Goal: Task Accomplishment & Management: Use online tool/utility

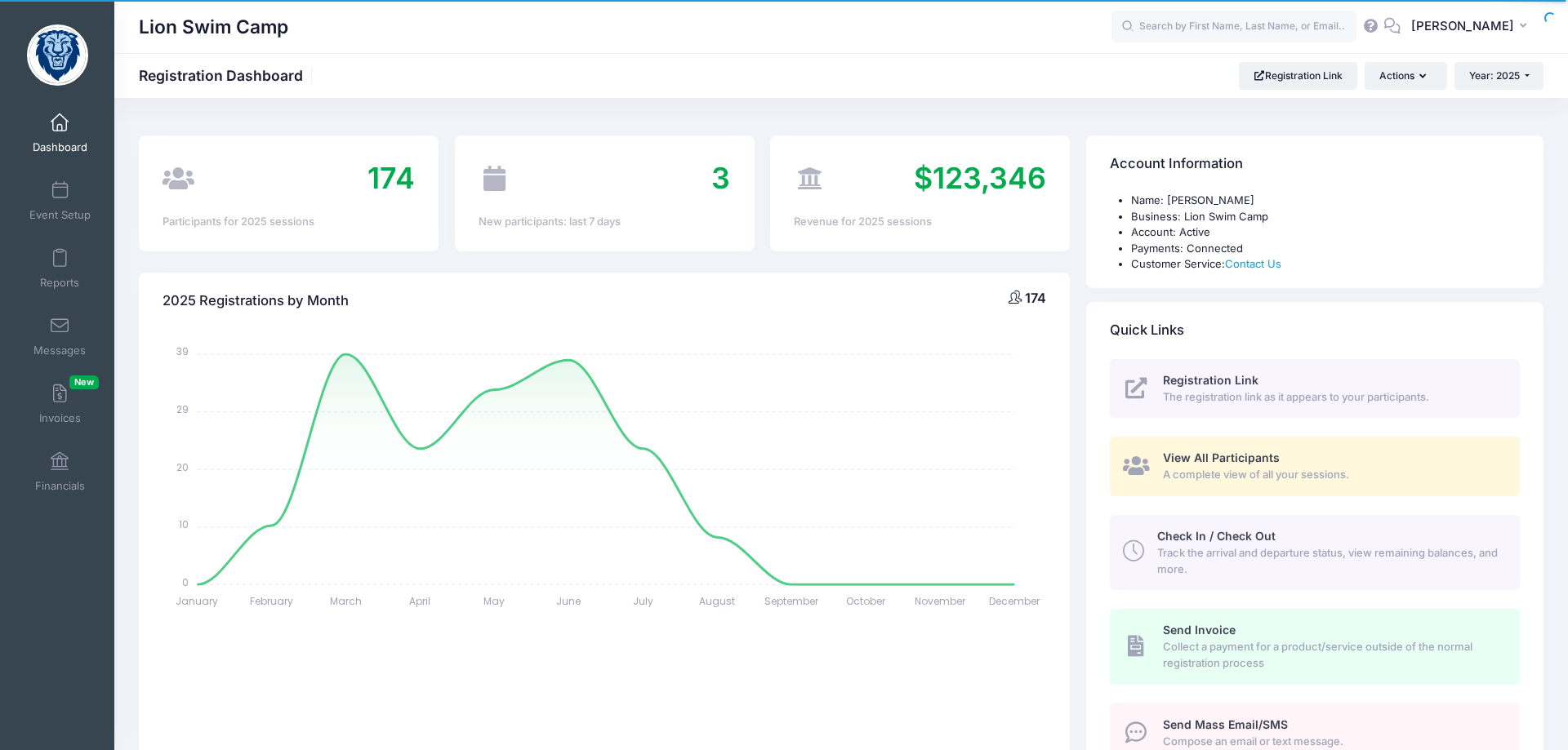
select select
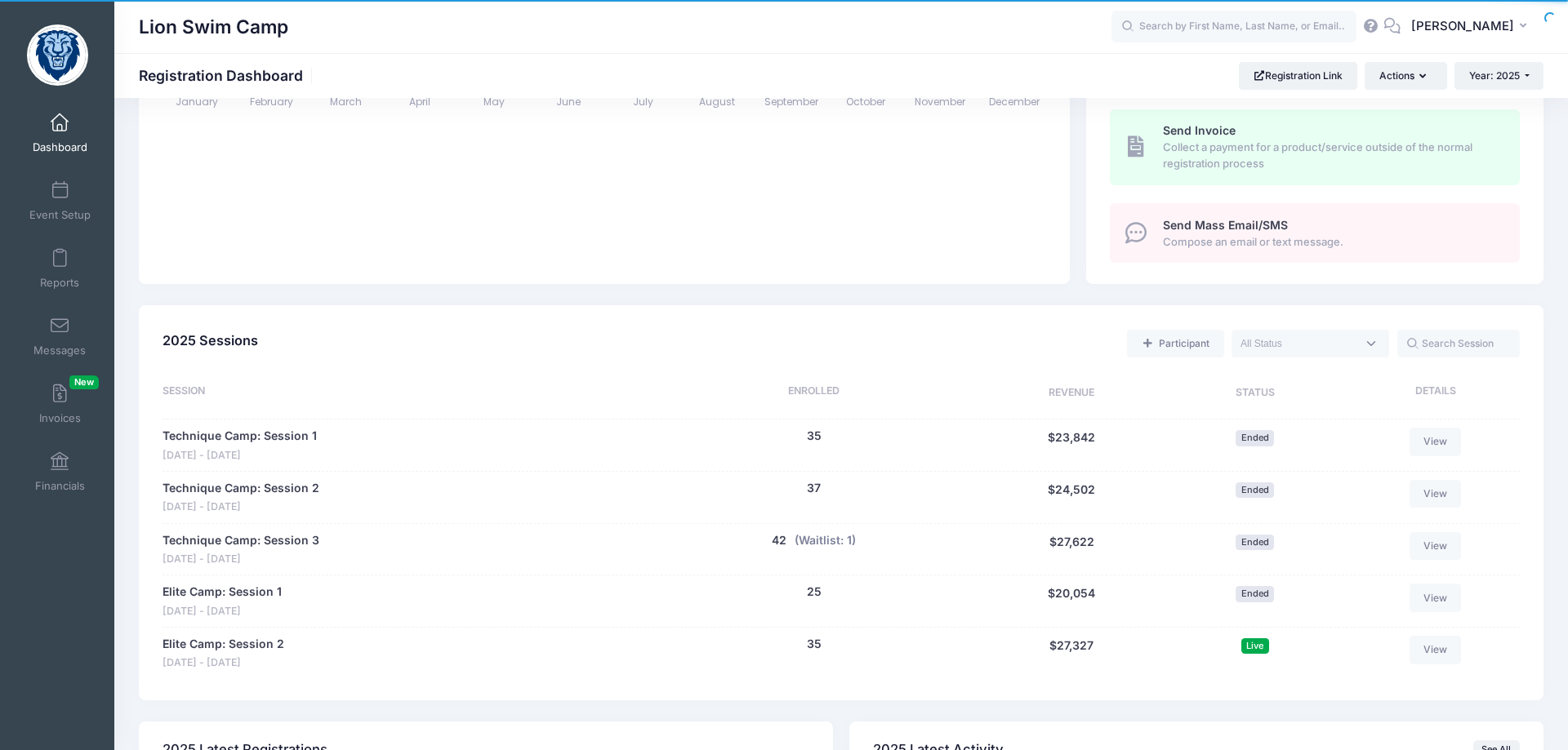
scroll to position [749, 0]
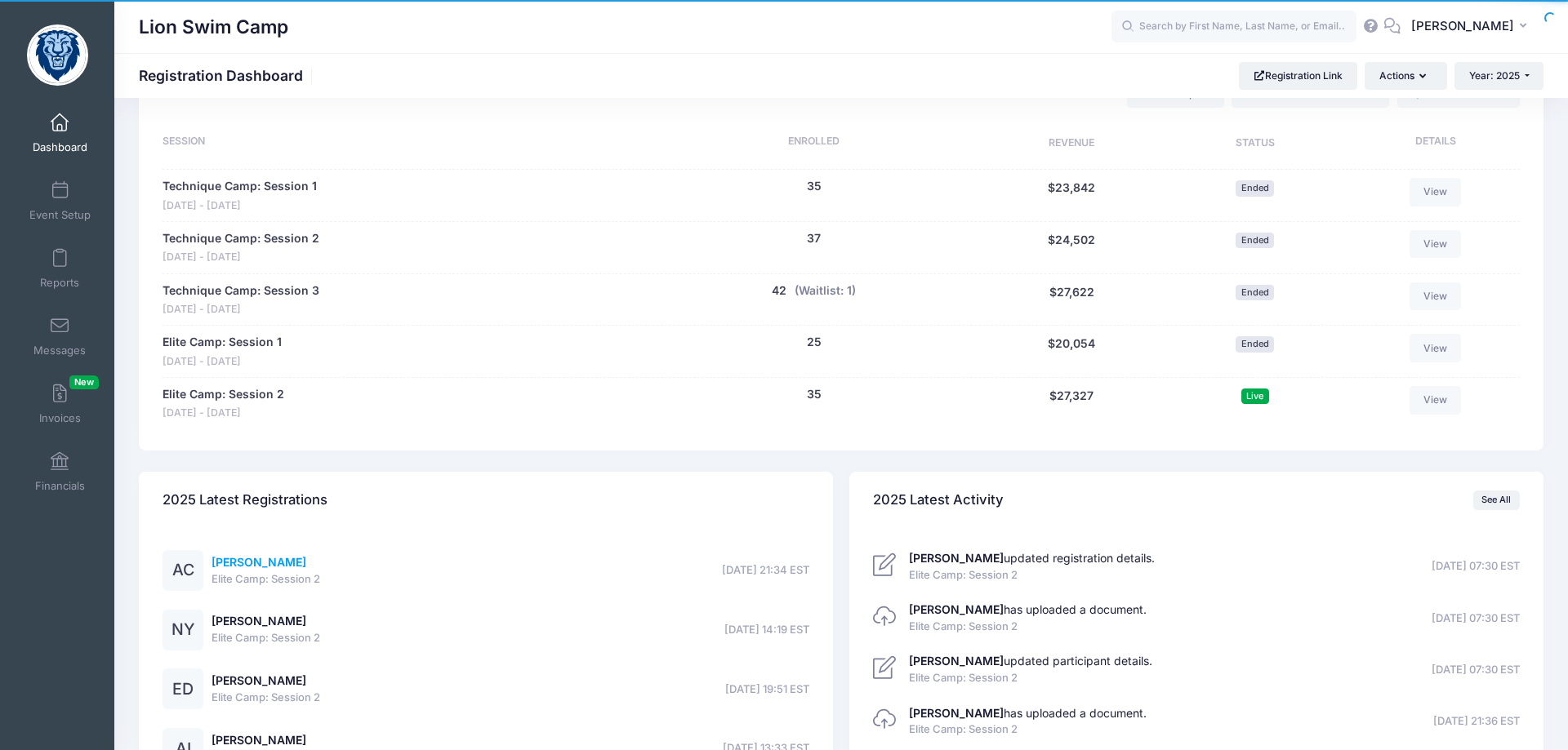
click at [259, 566] on link "Alexis Cohen" at bounding box center [258, 562] width 94 height 14
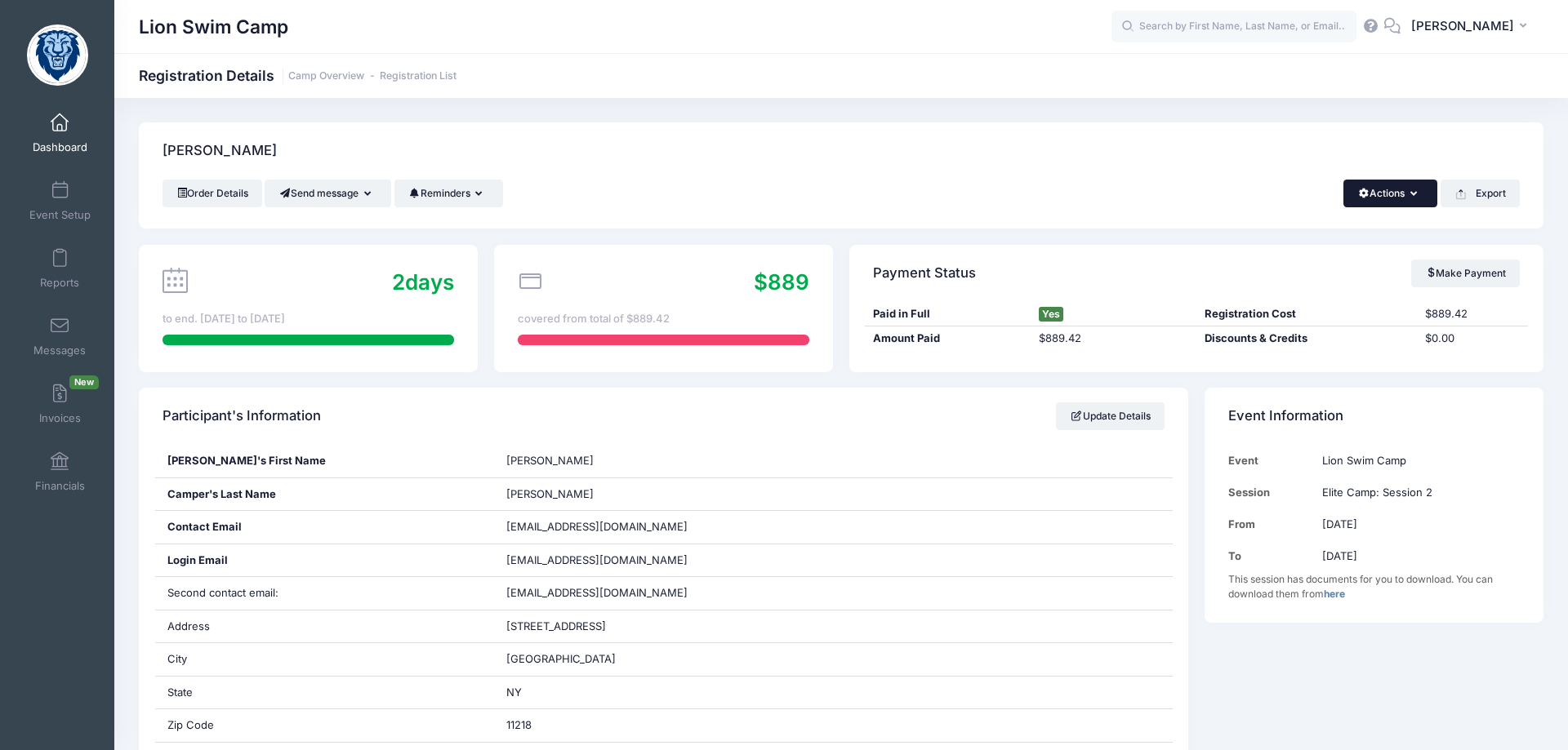
click at [1402, 197] on button "Actions" at bounding box center [1389, 193] width 94 height 27
click at [1274, 186] on div "Order Details Send message Send Email Send SMS Reminders Send Payment Reminder …" at bounding box center [840, 193] width 1357 height 27
click at [59, 261] on span at bounding box center [59, 258] width 0 height 18
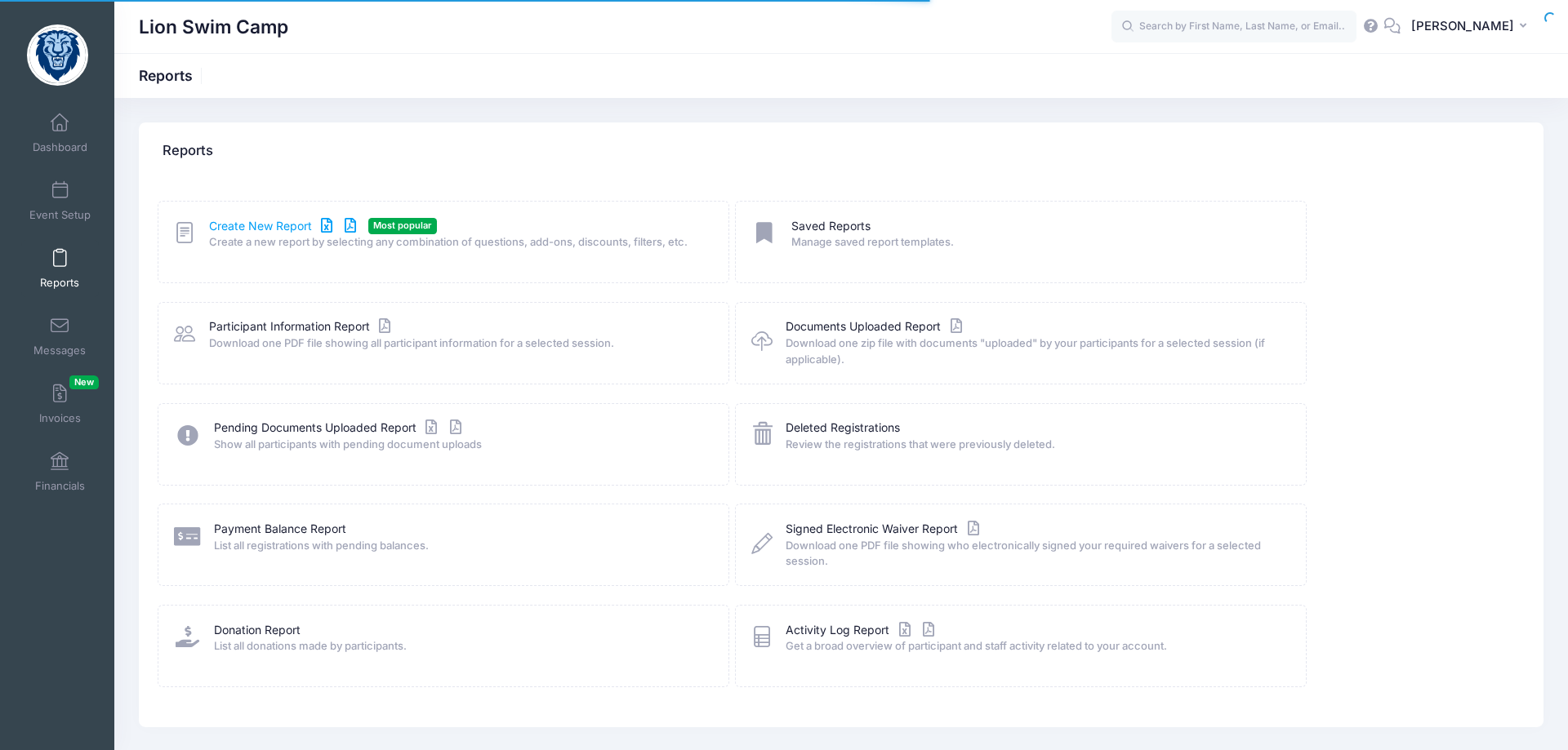
click at [275, 230] on link "Create New Report" at bounding box center [285, 227] width 152 height 17
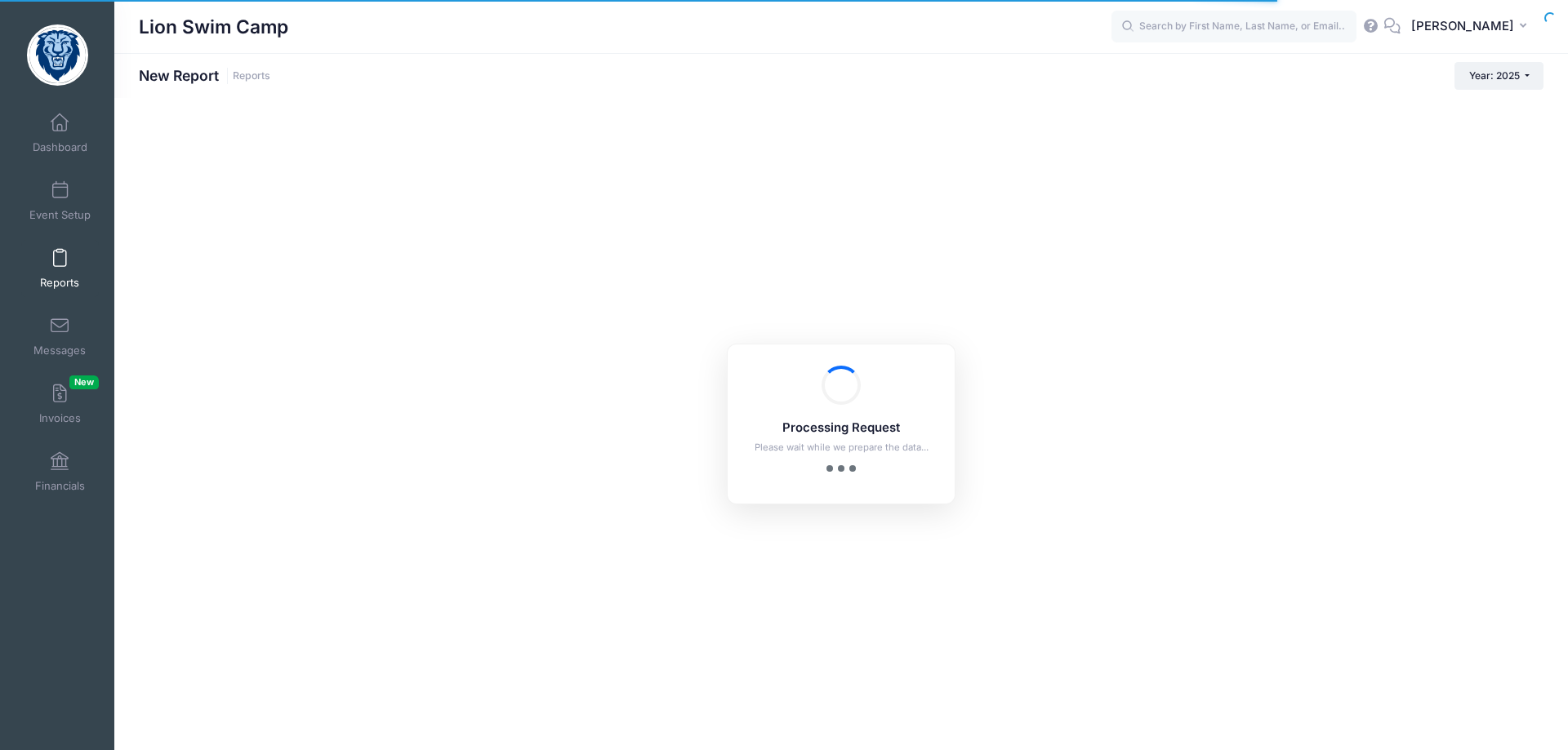
checkbox input "true"
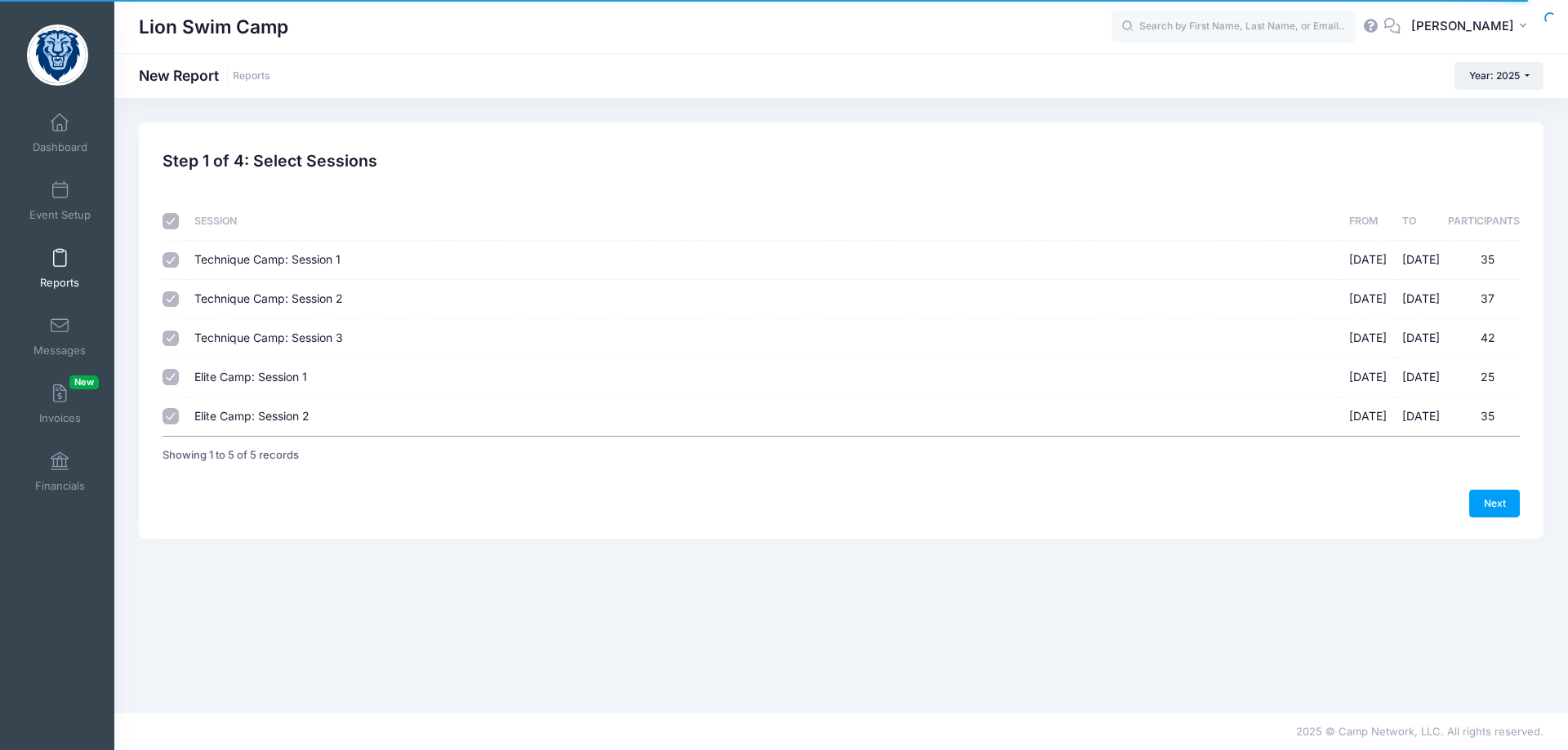
click at [168, 226] on input "checkbox" at bounding box center [170, 221] width 16 height 16
checkbox input "false"
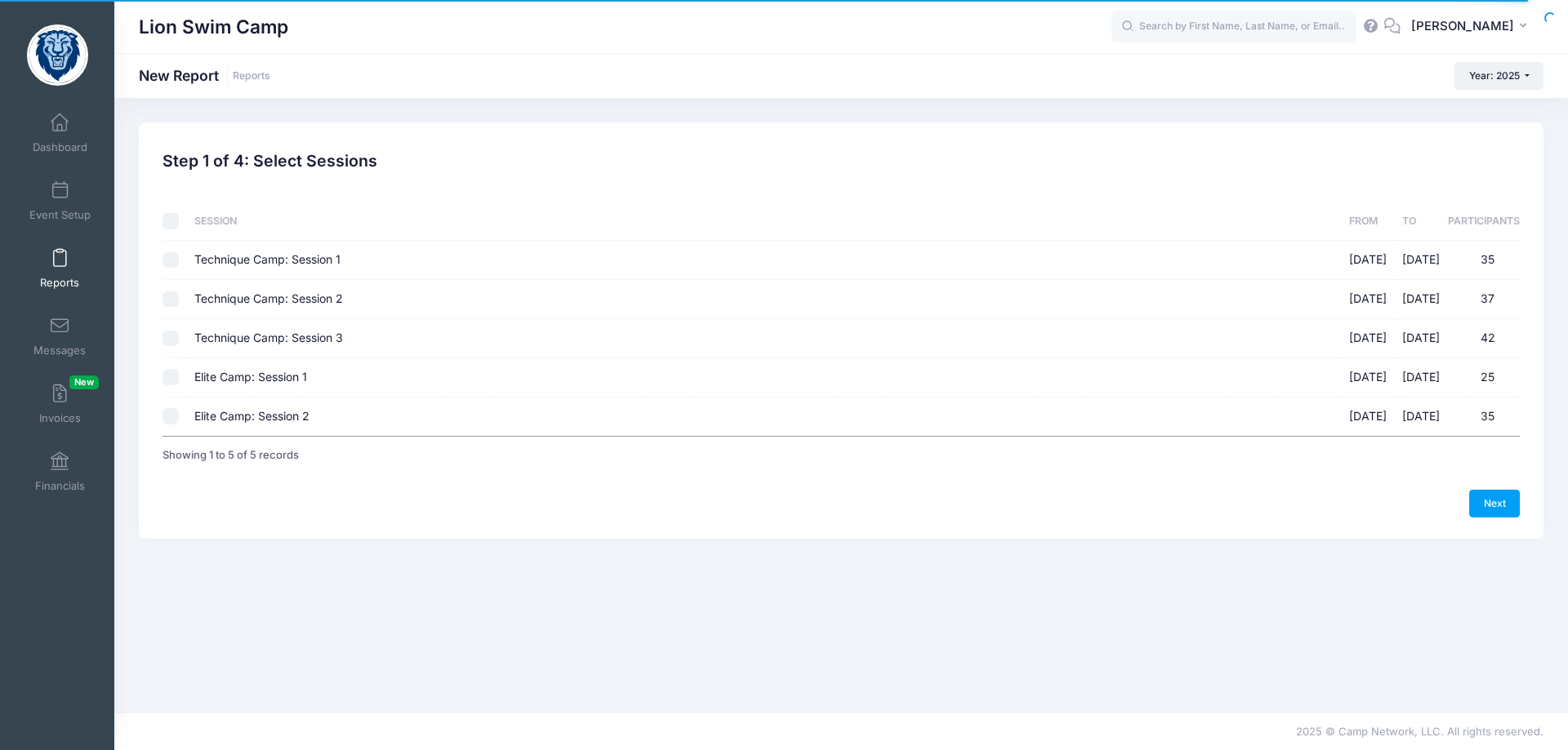
checkbox input "false"
click at [175, 425] on td at bounding box center [174, 416] width 24 height 39
click at [172, 412] on input "Elite Camp: Session 2 08/11/2025 - 08/14/2025 35" at bounding box center [170, 416] width 16 height 16
checkbox input "true"
click at [1492, 509] on link "Next" at bounding box center [1494, 504] width 51 height 27
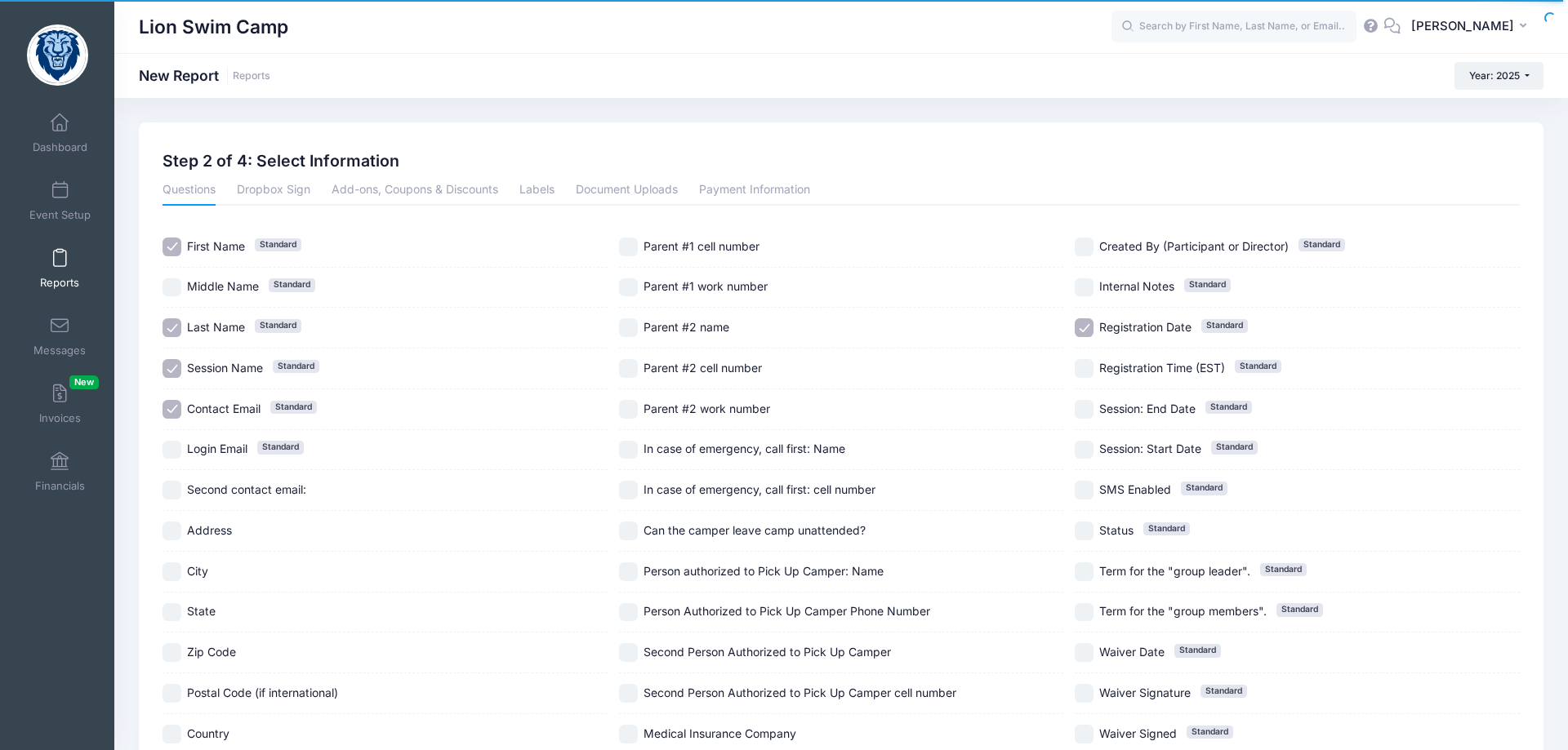
click at [177, 330] on input "Last Name Standard" at bounding box center [172, 328] width 19 height 19
checkbox input "false"
click at [180, 367] on input "Session Name Standard" at bounding box center [172, 369] width 19 height 19
checkbox input "false"
click at [176, 412] on input "Contact Email Standard" at bounding box center [172, 409] width 19 height 19
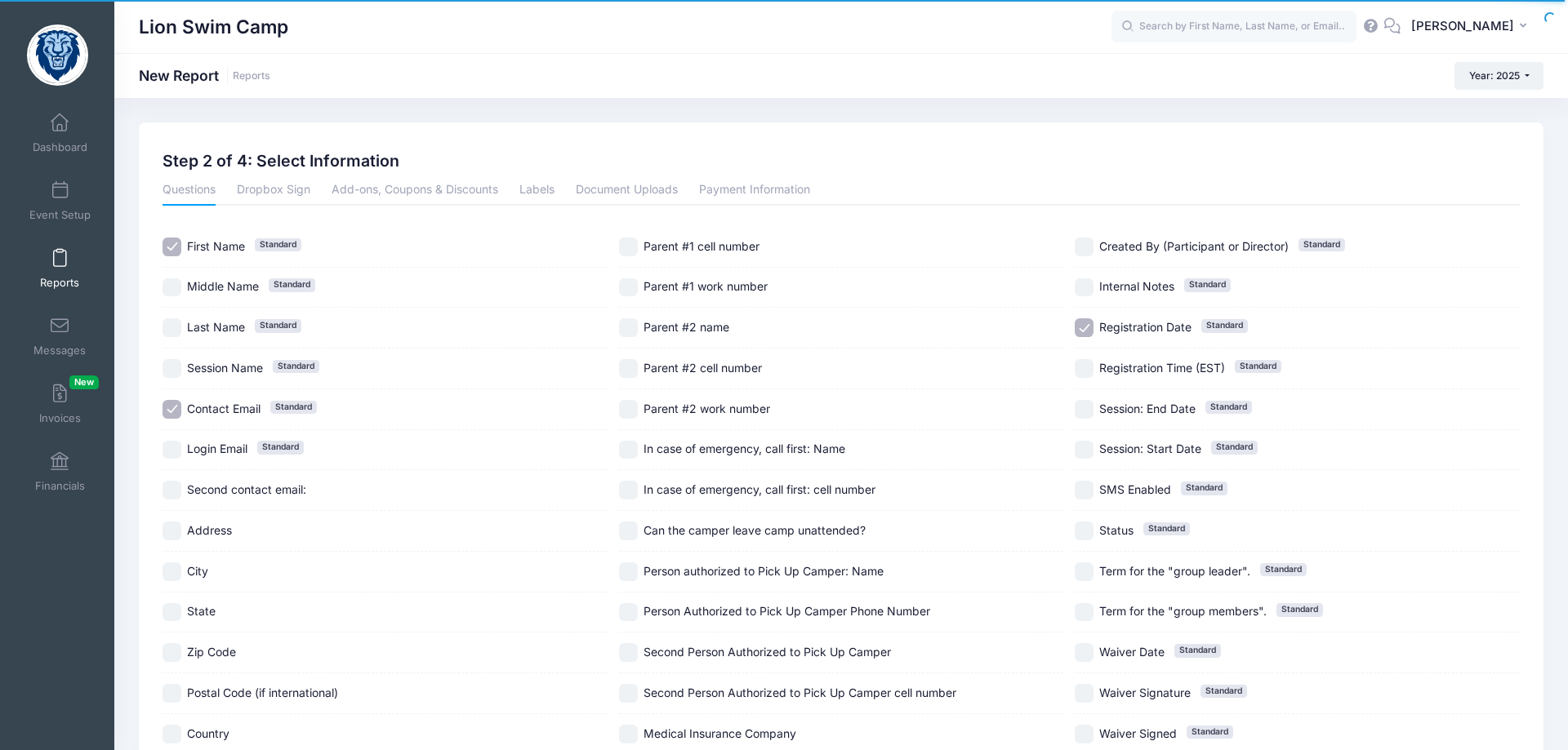
checkbox input "false"
click at [167, 330] on input "Last Name Standard" at bounding box center [172, 328] width 19 height 19
checkbox input "true"
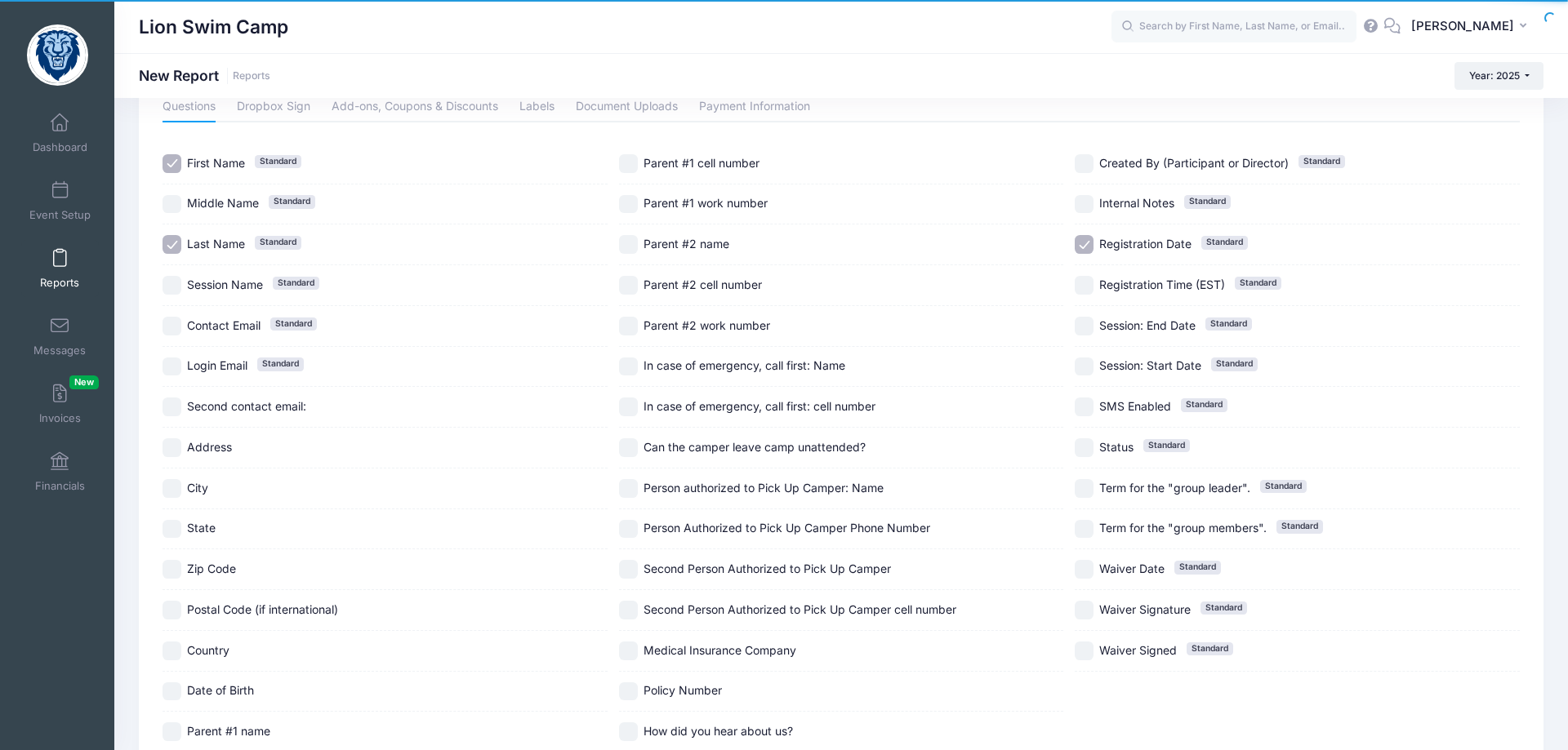
scroll to position [166, 0]
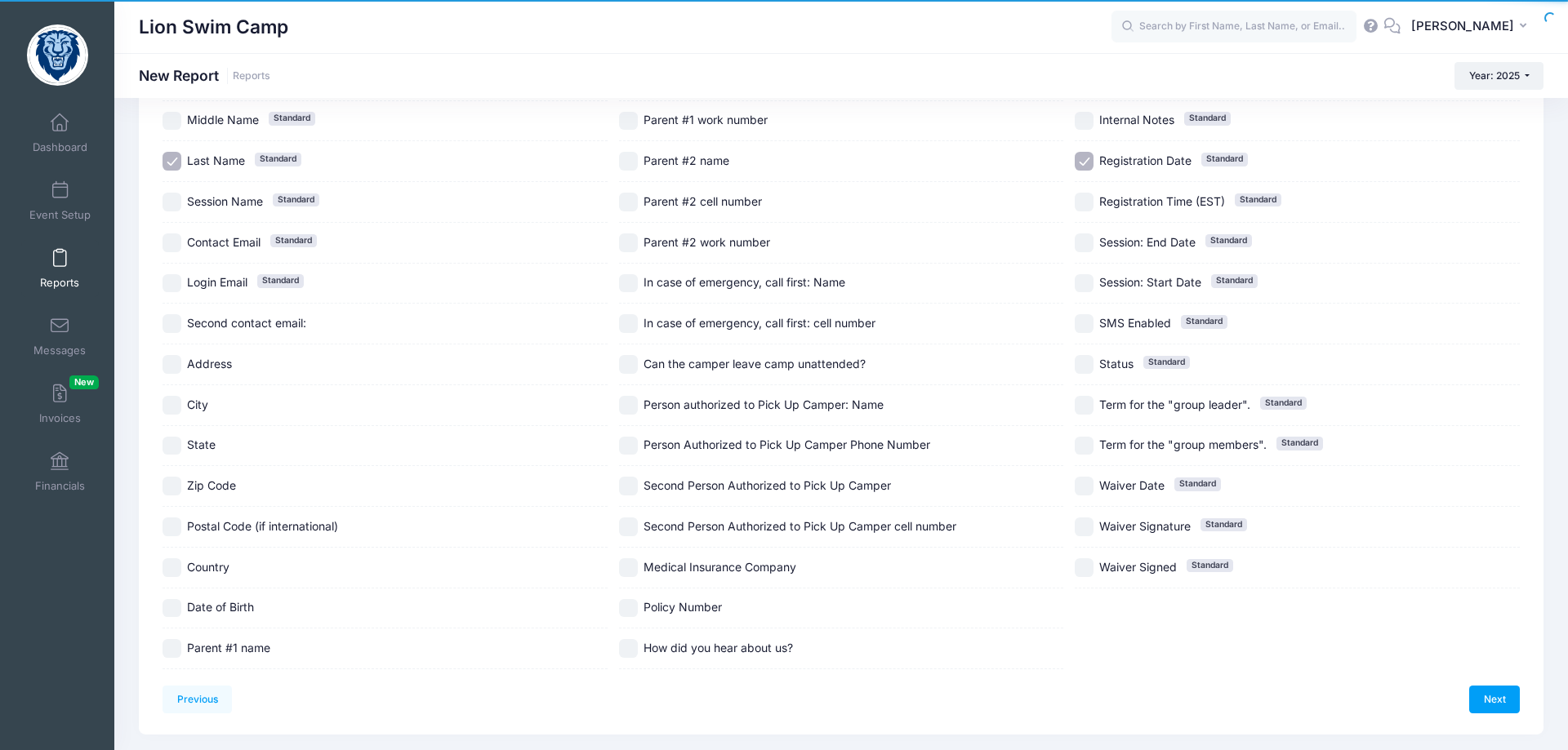
click at [162, 650] on div "Questions Dropbox Sign Add-ons, Coupons & Discounts Labels Document Uploads Pay…" at bounding box center [841, 339] width 1372 height 660
click at [173, 650] on input "Parent #1 name" at bounding box center [172, 649] width 19 height 19
checkbox input "true"
click at [628, 118] on input "Parent #1 work number" at bounding box center [628, 121] width 19 height 19
checkbox input "true"
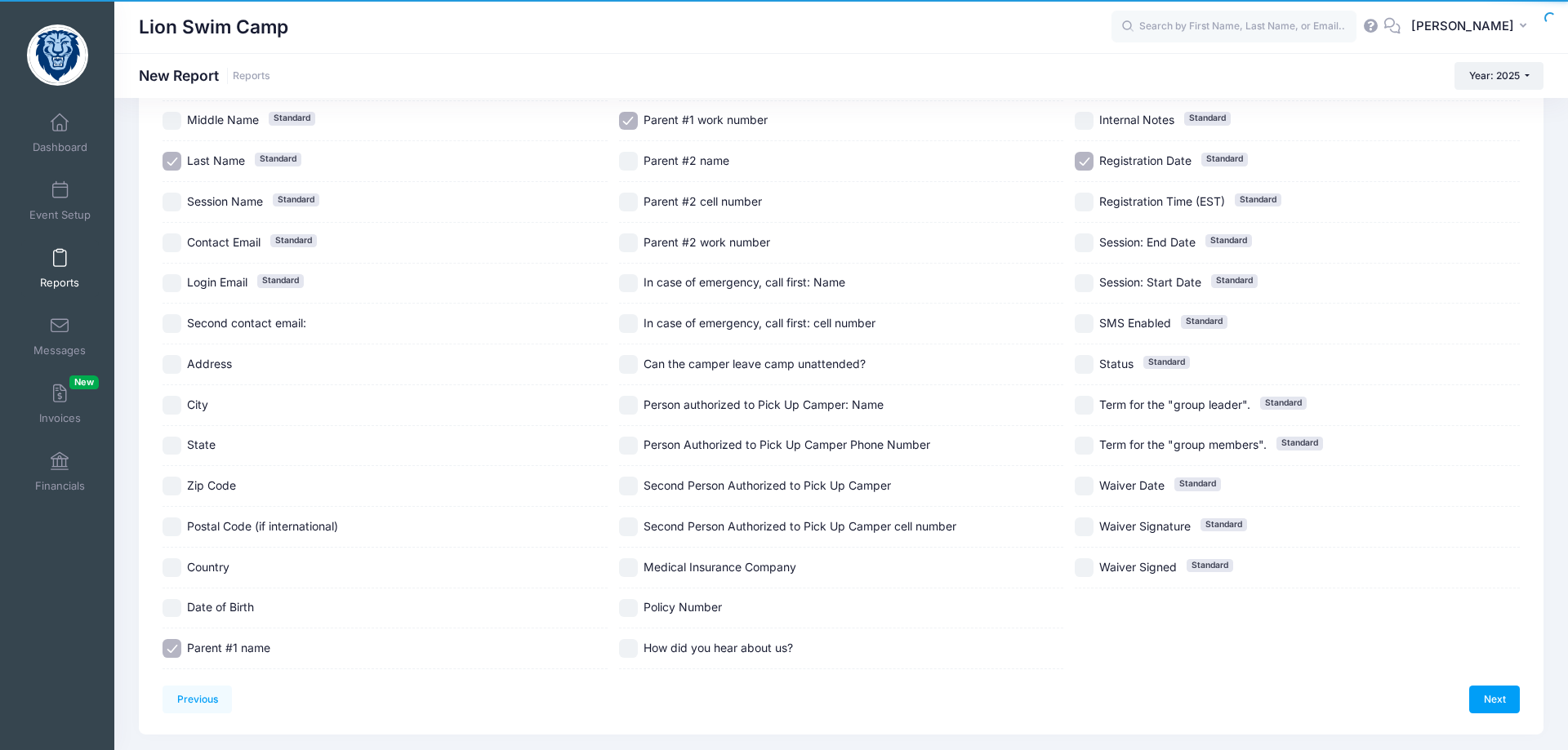
click at [627, 160] on input "Parent #2 name" at bounding box center [628, 161] width 19 height 19
checkbox input "true"
click at [635, 208] on input "Parent #2 cell number" at bounding box center [628, 203] width 19 height 19
checkbox input "true"
click at [636, 257] on div "Parent #2 work number" at bounding box center [841, 244] width 445 height 41
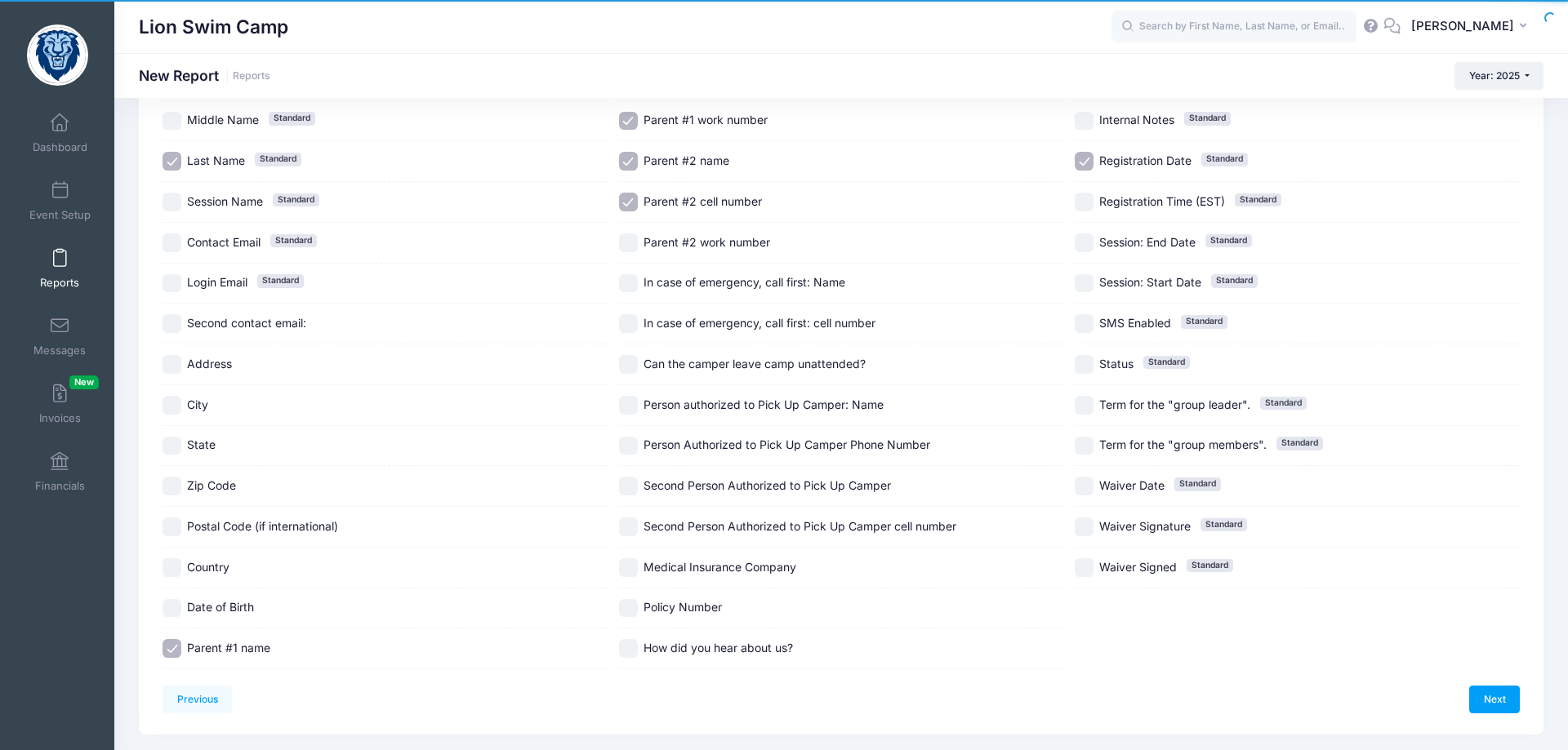
checkbox input "true"
click at [633, 285] on input "In case of emergency, call first: Name" at bounding box center [628, 284] width 19 height 19
checkbox input "true"
click at [630, 328] on input "In case of emergency, call first: cell number" at bounding box center [628, 324] width 19 height 19
checkbox input "true"
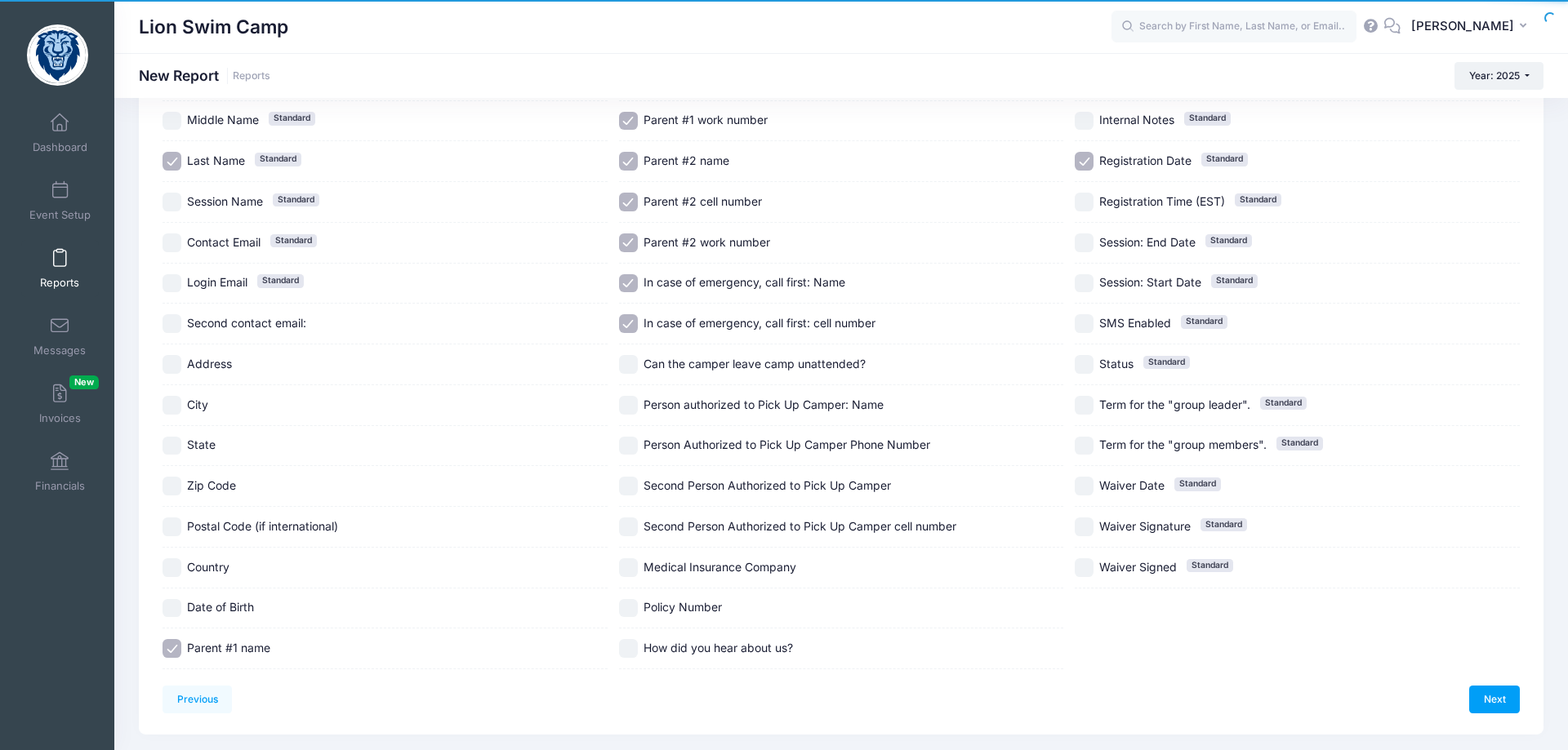
click at [631, 235] on input "Parent #2 work number" at bounding box center [628, 243] width 19 height 19
checkbox input "false"
click at [631, 122] on input "Parent #1 work number" at bounding box center [628, 121] width 19 height 19
checkbox input "false"
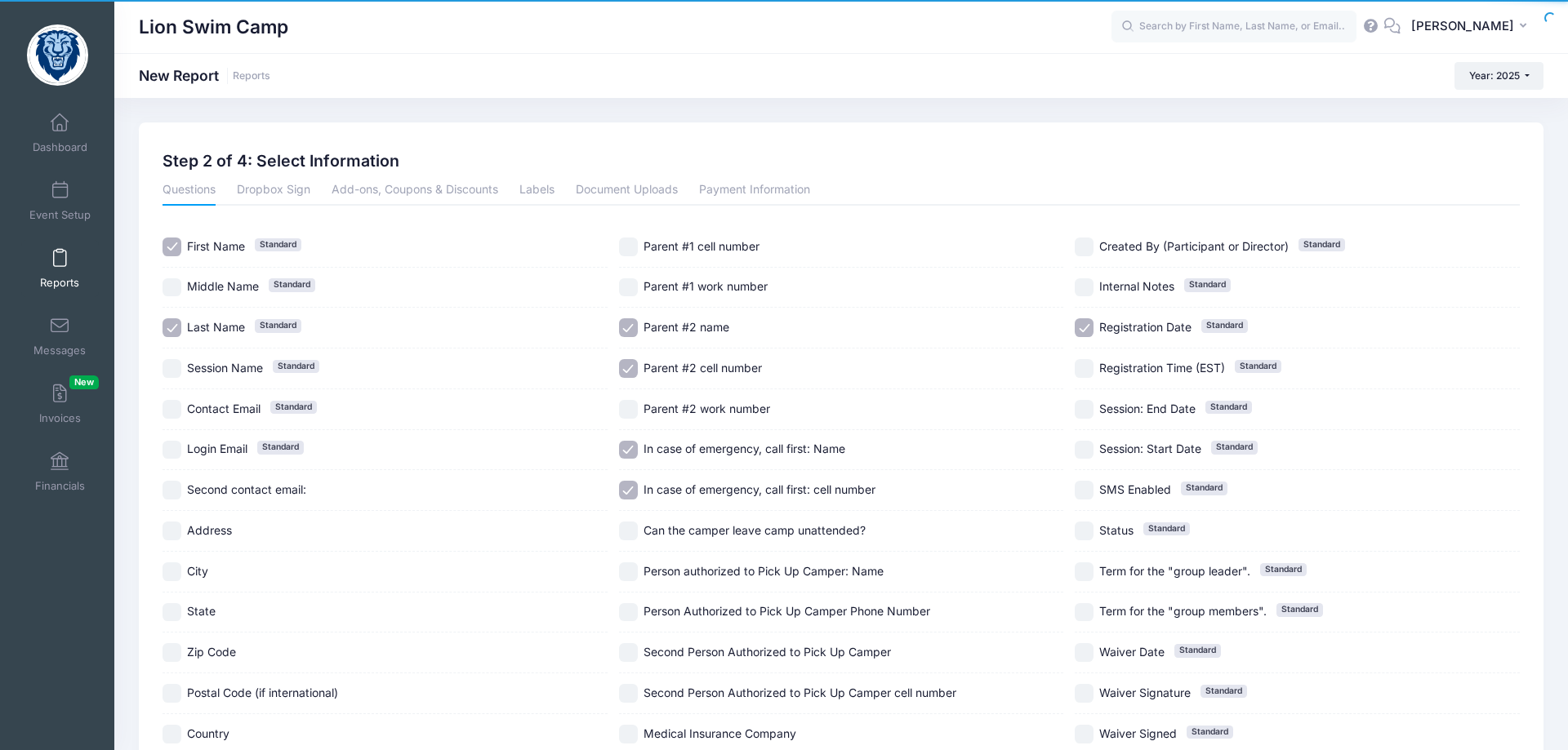
click at [624, 252] on input "Parent #1 cell number" at bounding box center [628, 247] width 19 height 19
checkbox input "true"
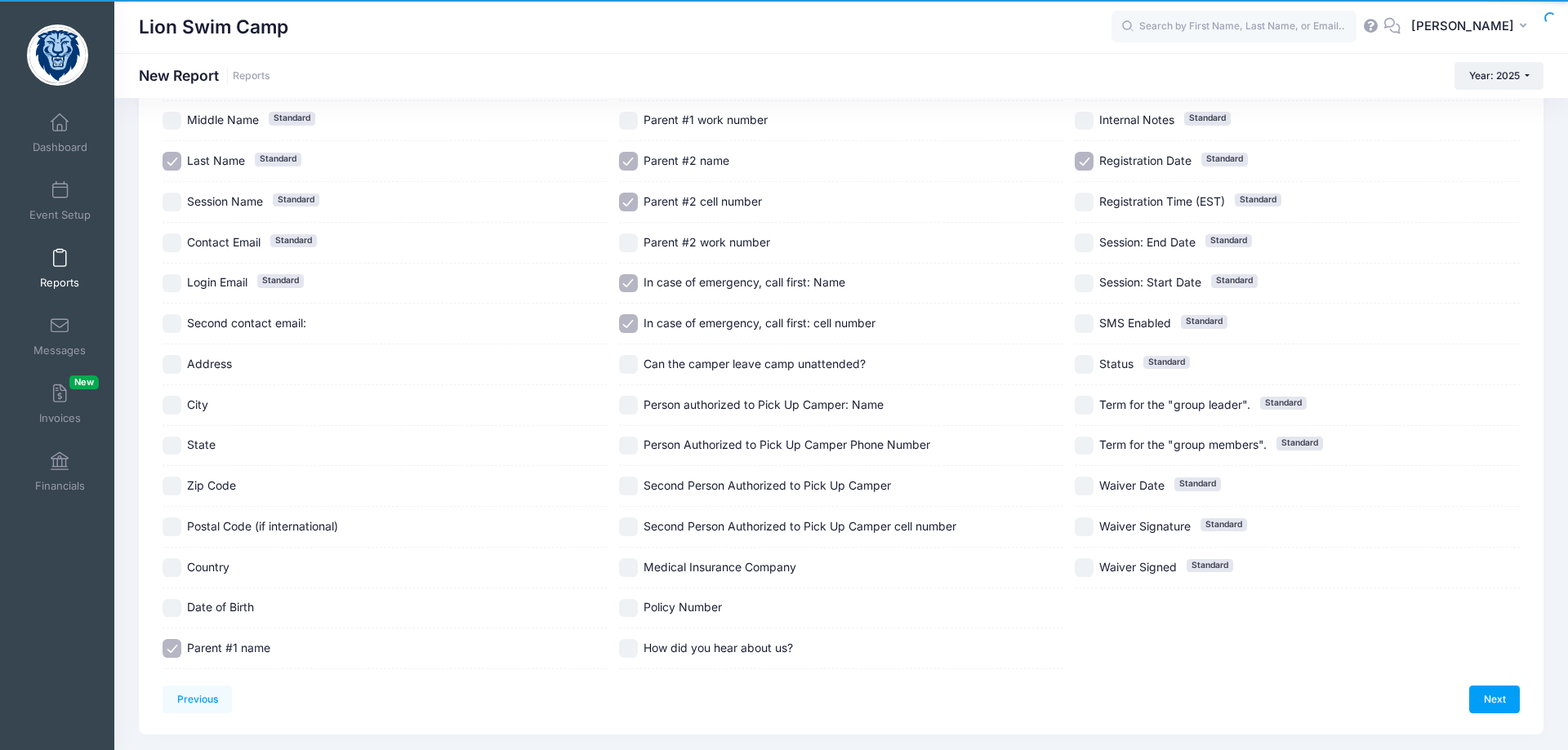
scroll to position [83, 0]
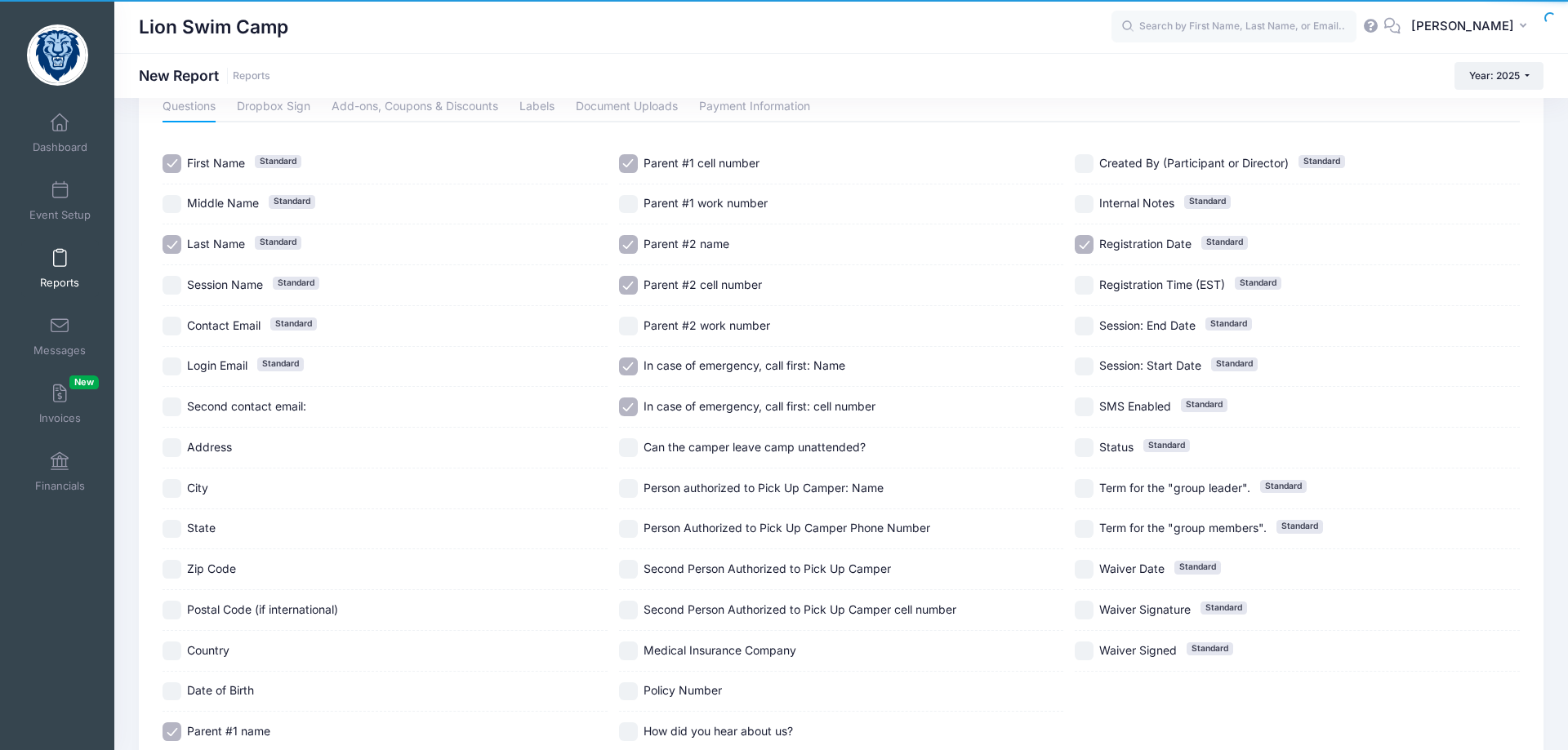
click at [1086, 247] on input "Registration Date Standard" at bounding box center [1084, 245] width 19 height 19
checkbox input "false"
click at [1085, 454] on input "Status Standard" at bounding box center [1084, 448] width 19 height 19
checkbox input "true"
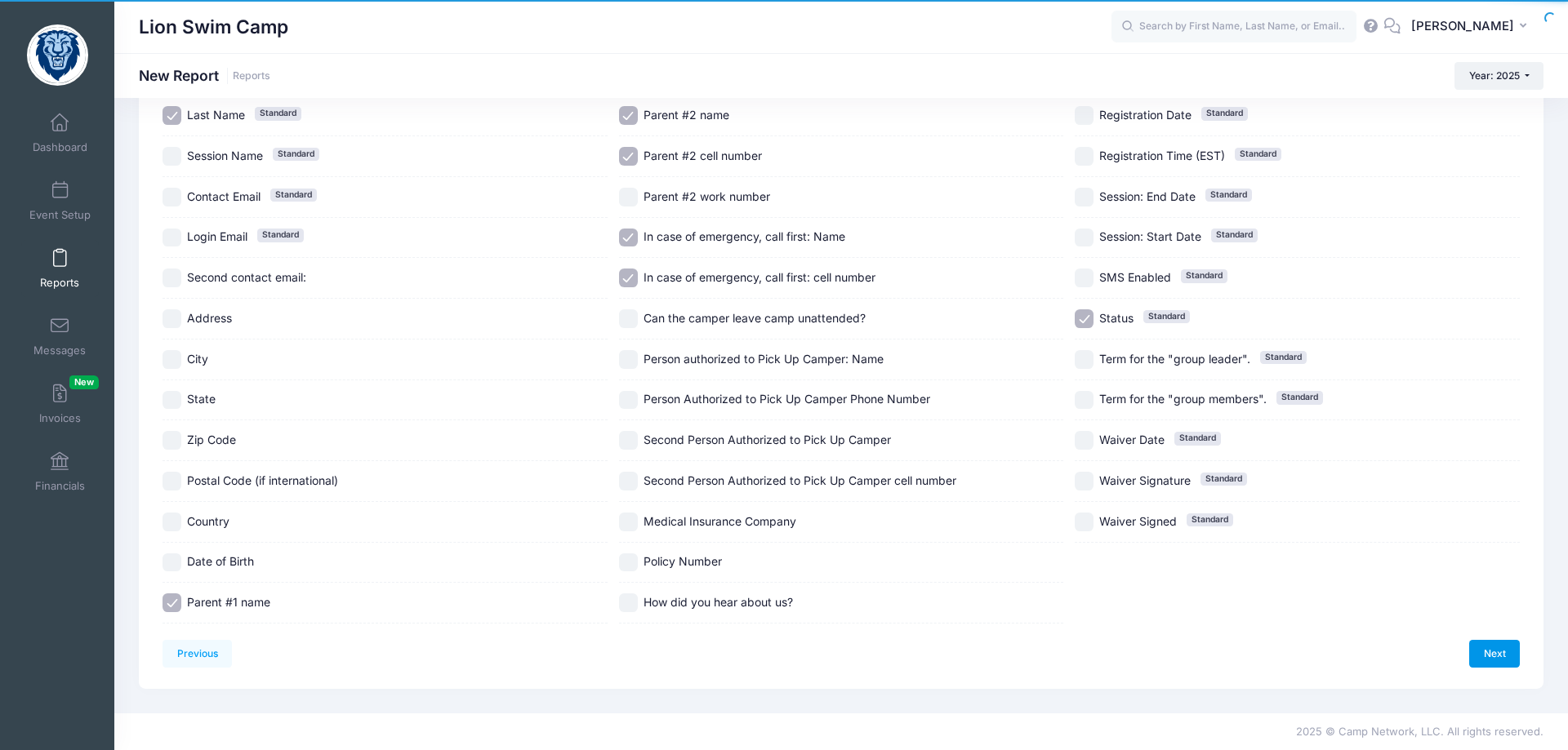
click at [1489, 653] on link "Next" at bounding box center [1494, 654] width 51 height 27
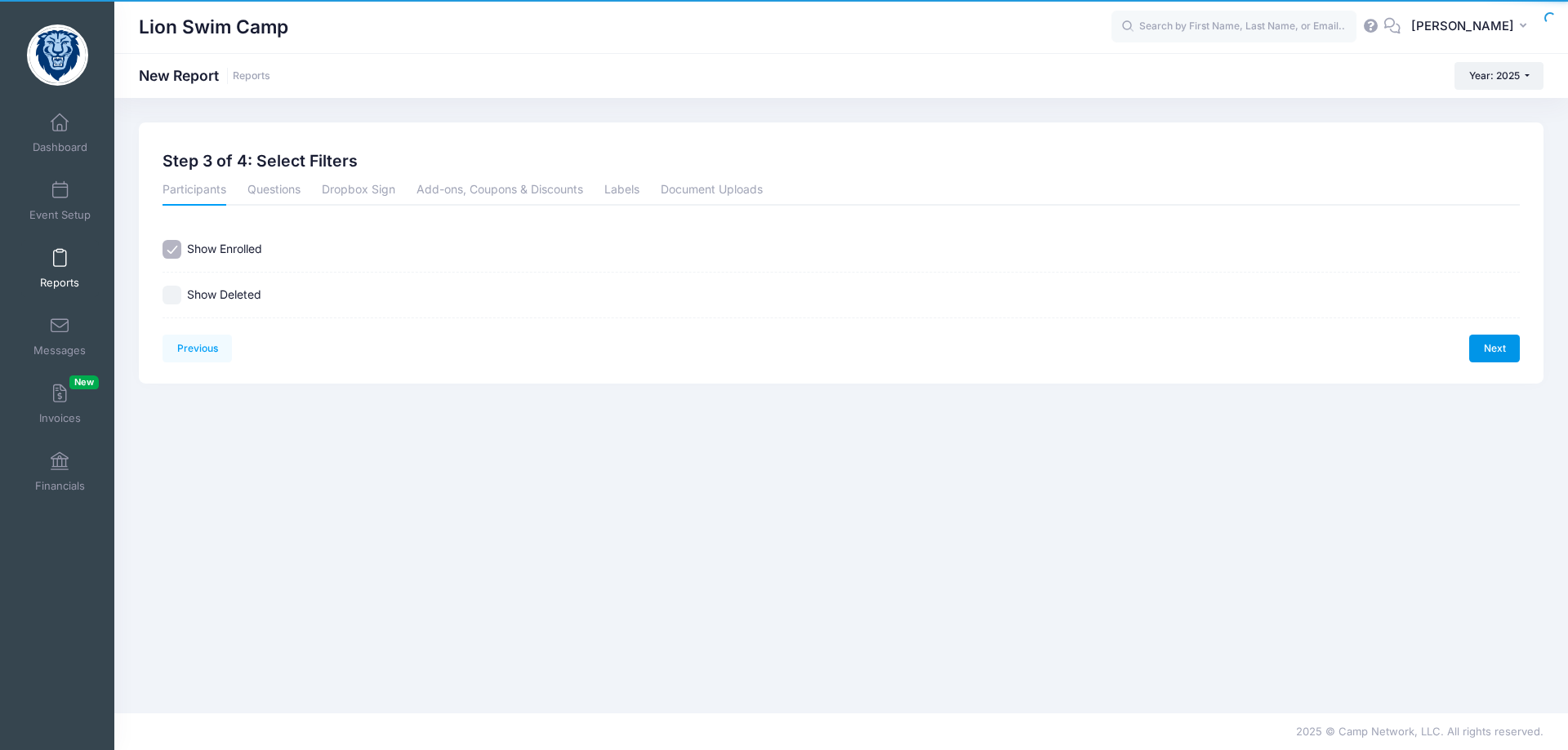
scroll to position [0, 0]
click at [1498, 345] on link "Next" at bounding box center [1494, 348] width 51 height 27
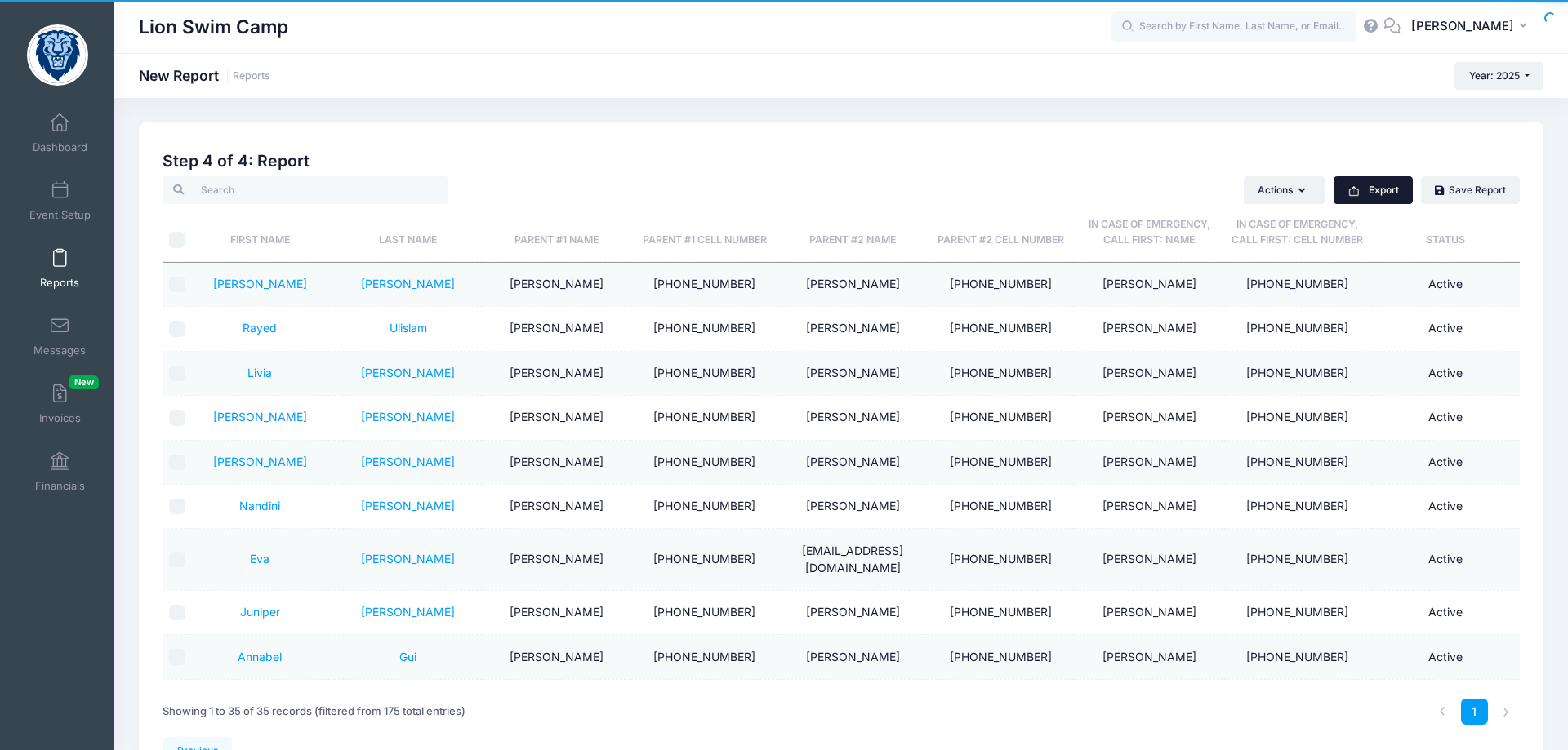
click at [1377, 199] on button "Export" at bounding box center [1373, 191] width 79 height 27
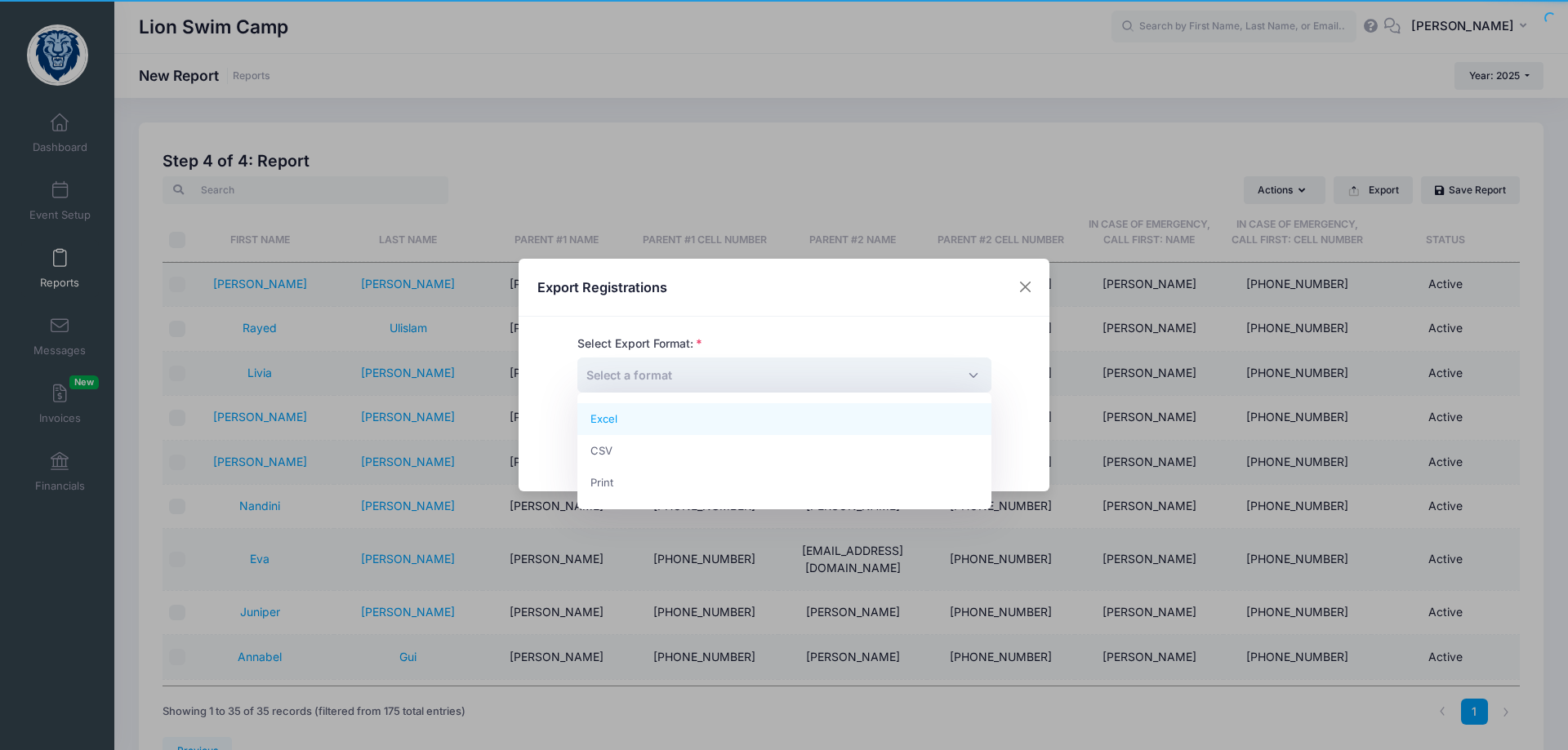
click at [832, 381] on span "Select a format" at bounding box center [784, 375] width 414 height 35
select select "excel"
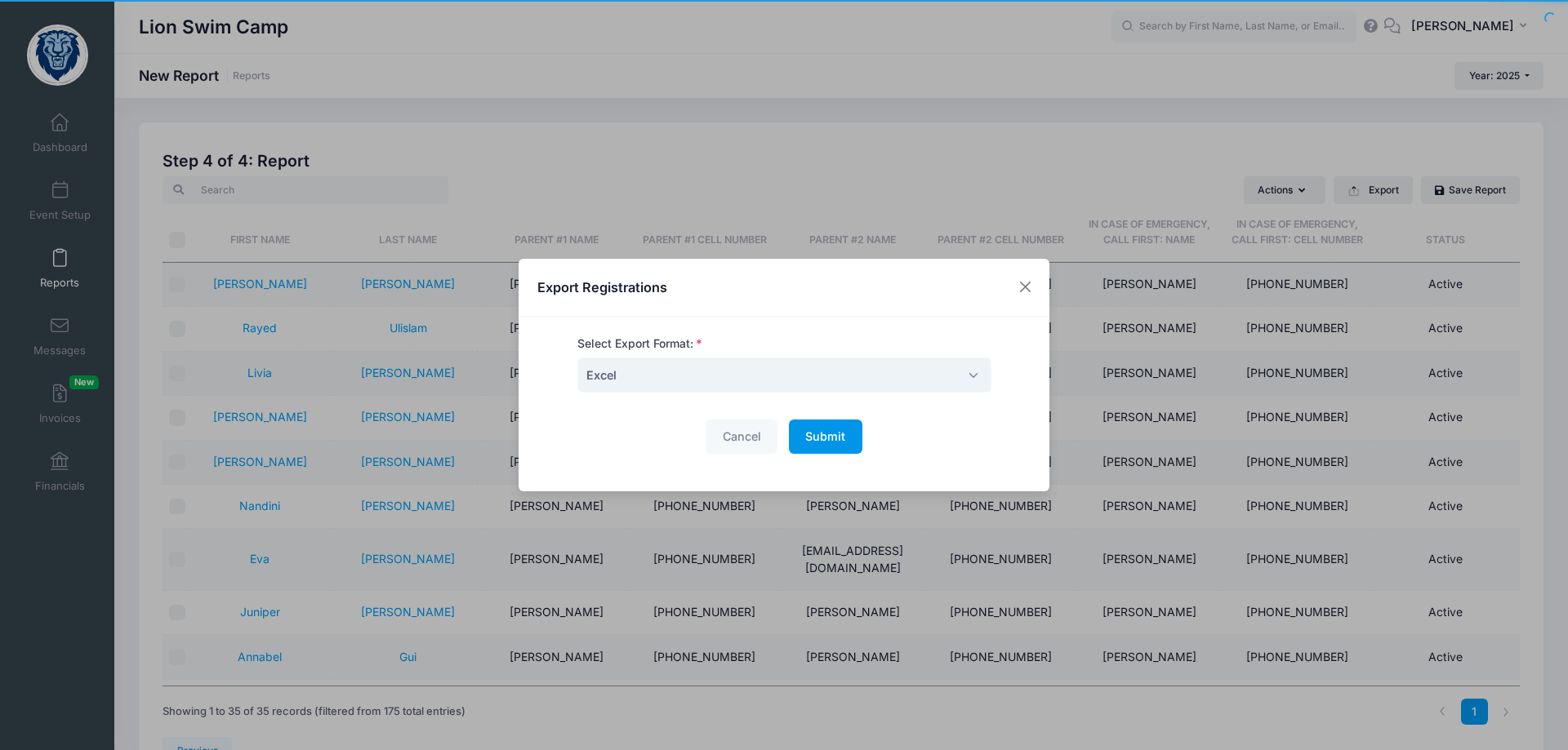
click at [838, 436] on span "Submit" at bounding box center [825, 436] width 40 height 14
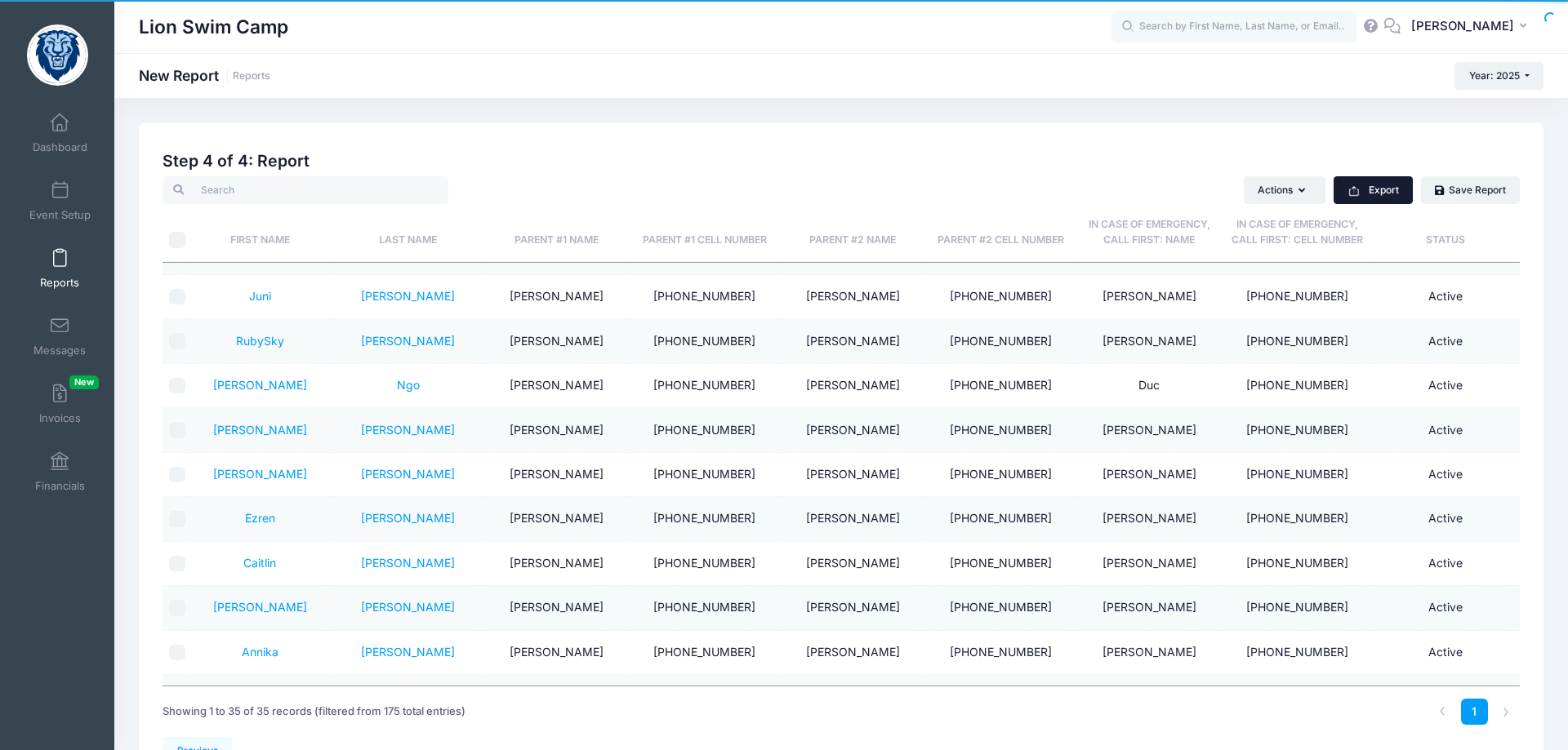
scroll to position [602, 0]
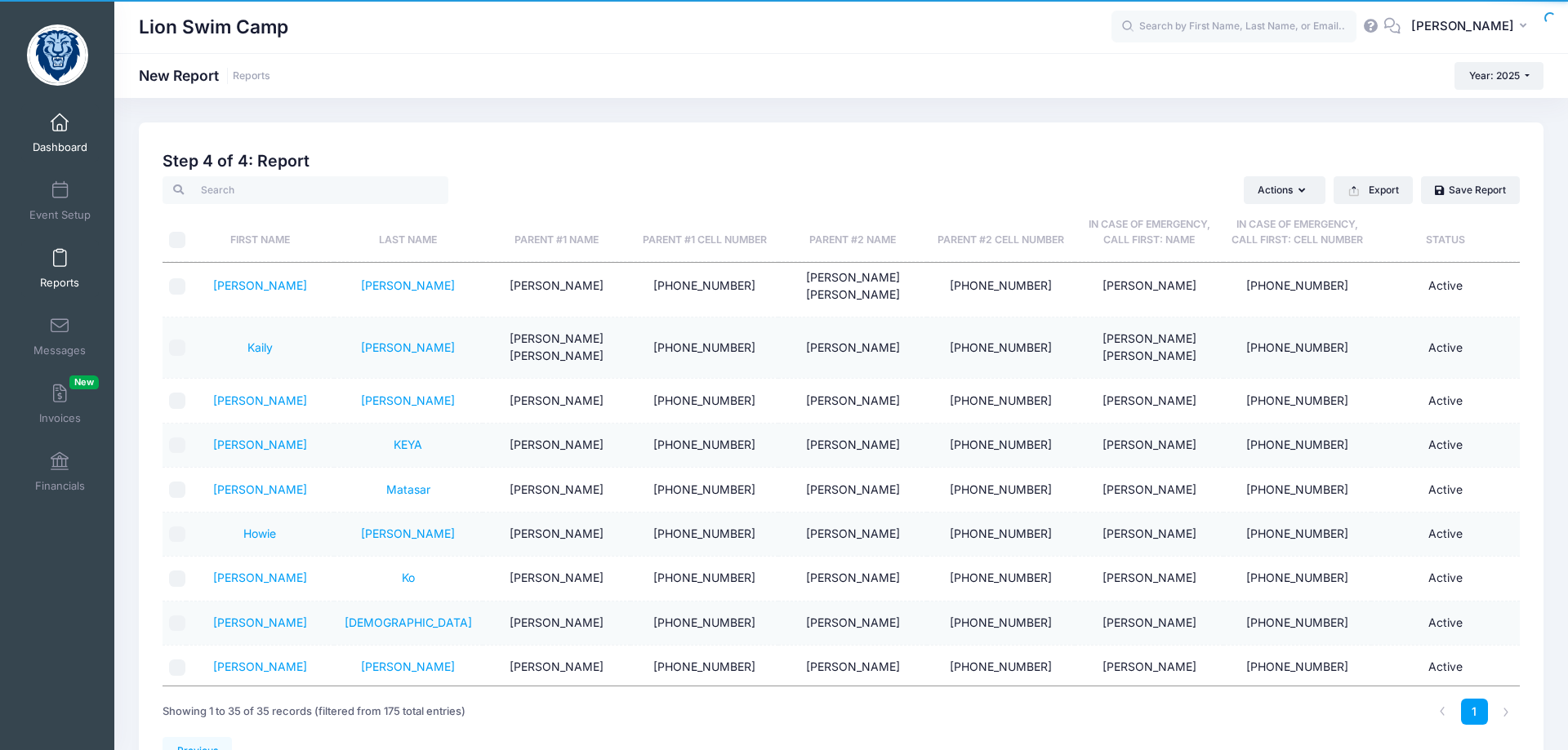
click at [57, 137] on link "Dashboard" at bounding box center [60, 133] width 77 height 57
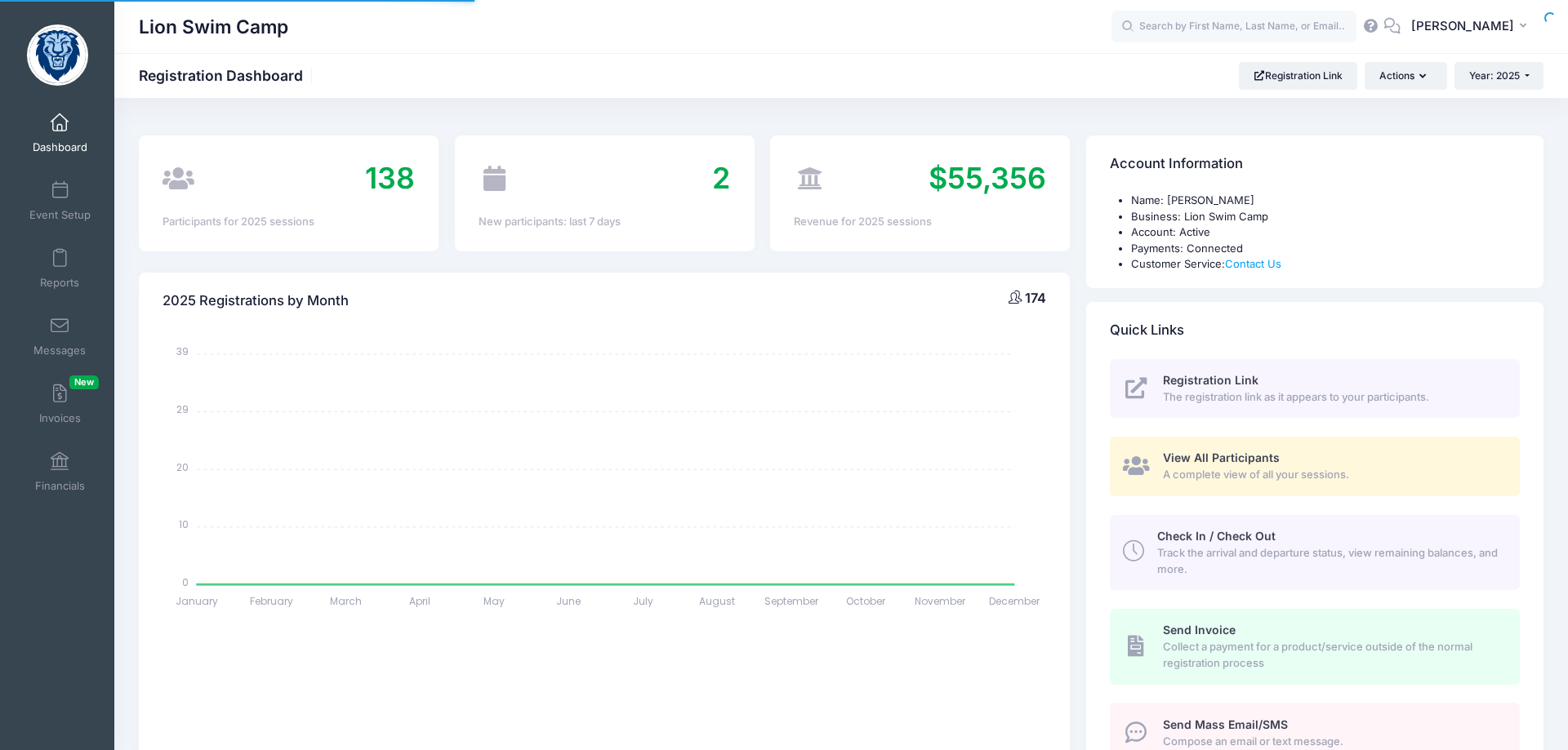
select select
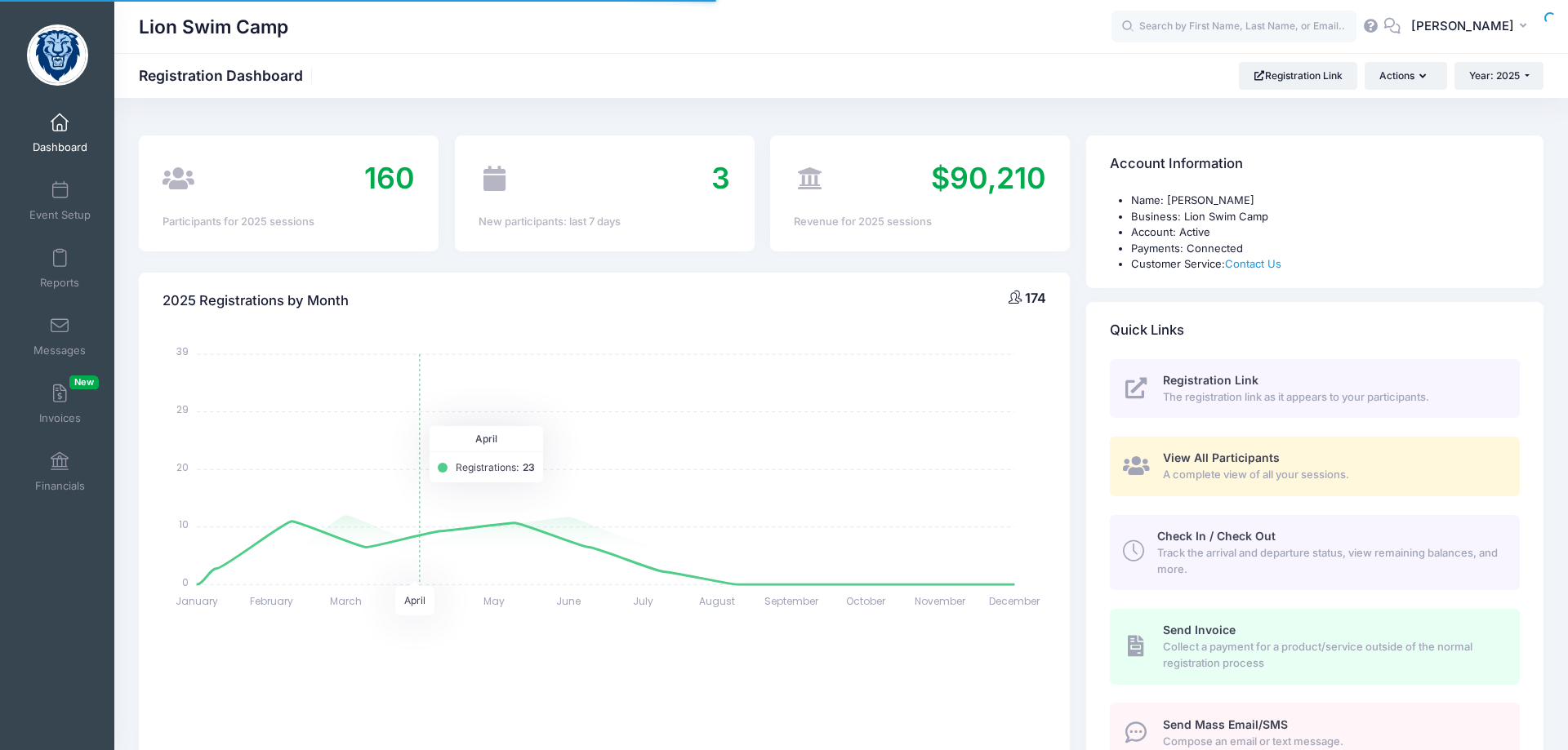
scroll to position [416, 0]
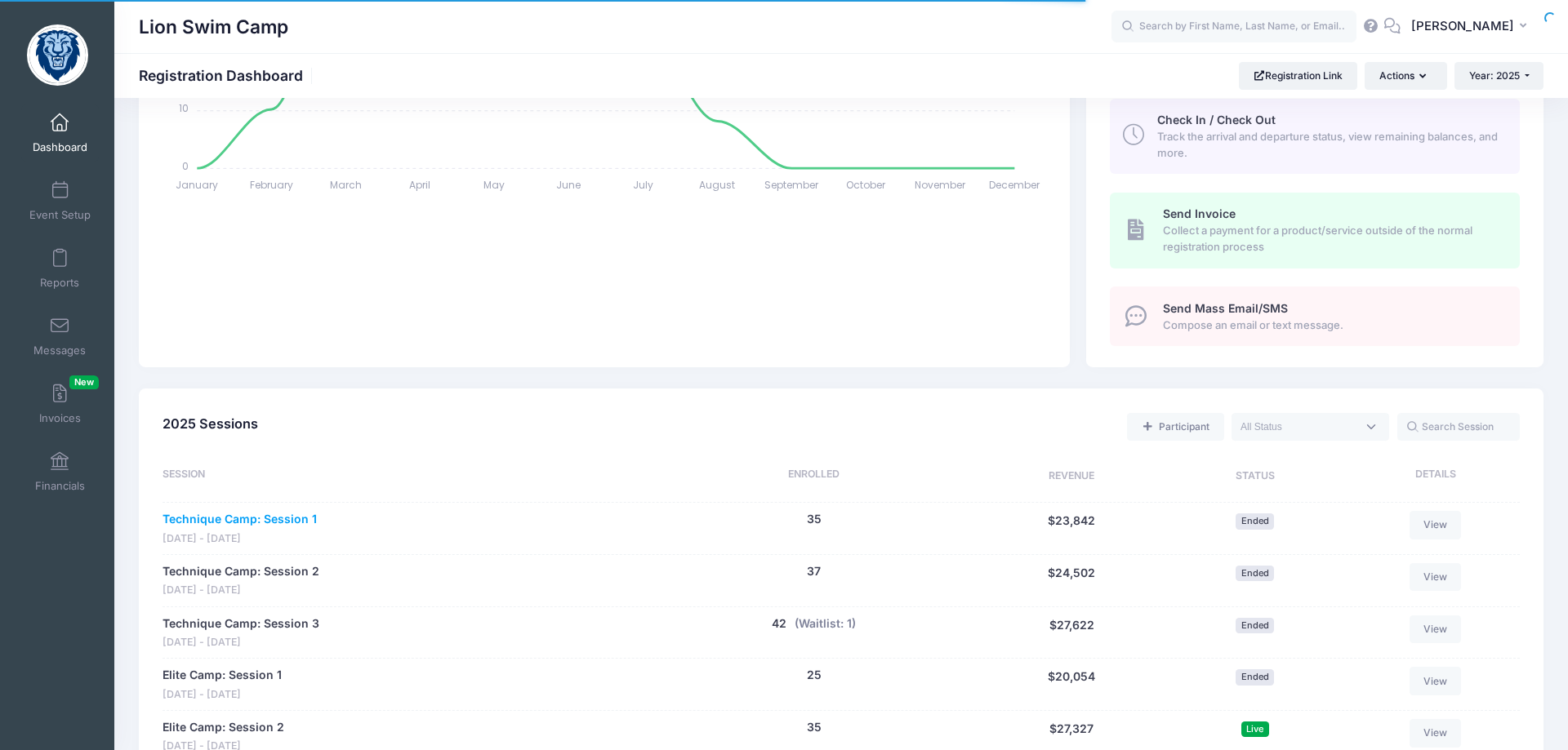
click at [276, 523] on link "Technique Camp: Session 1" at bounding box center [239, 520] width 154 height 17
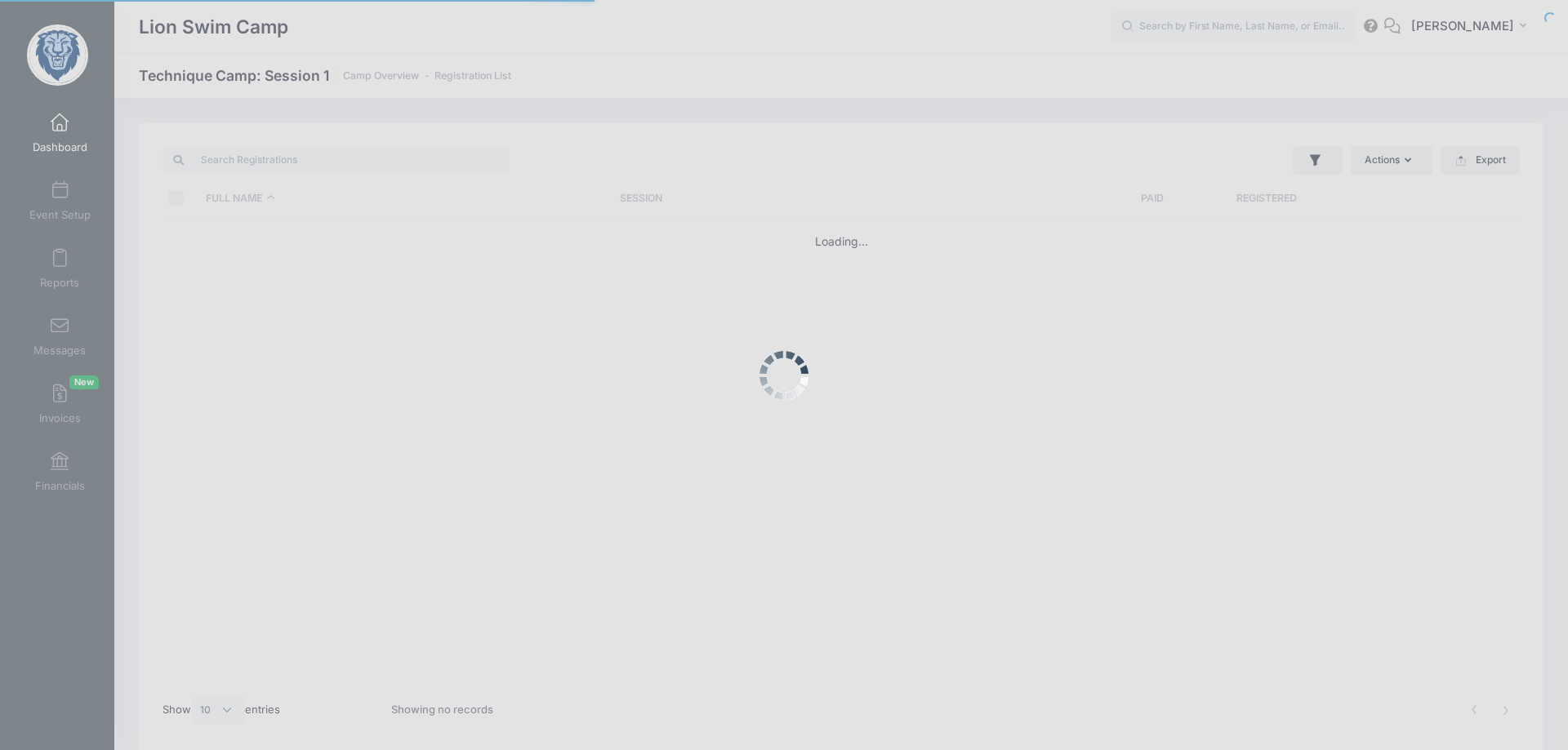
select select "10"
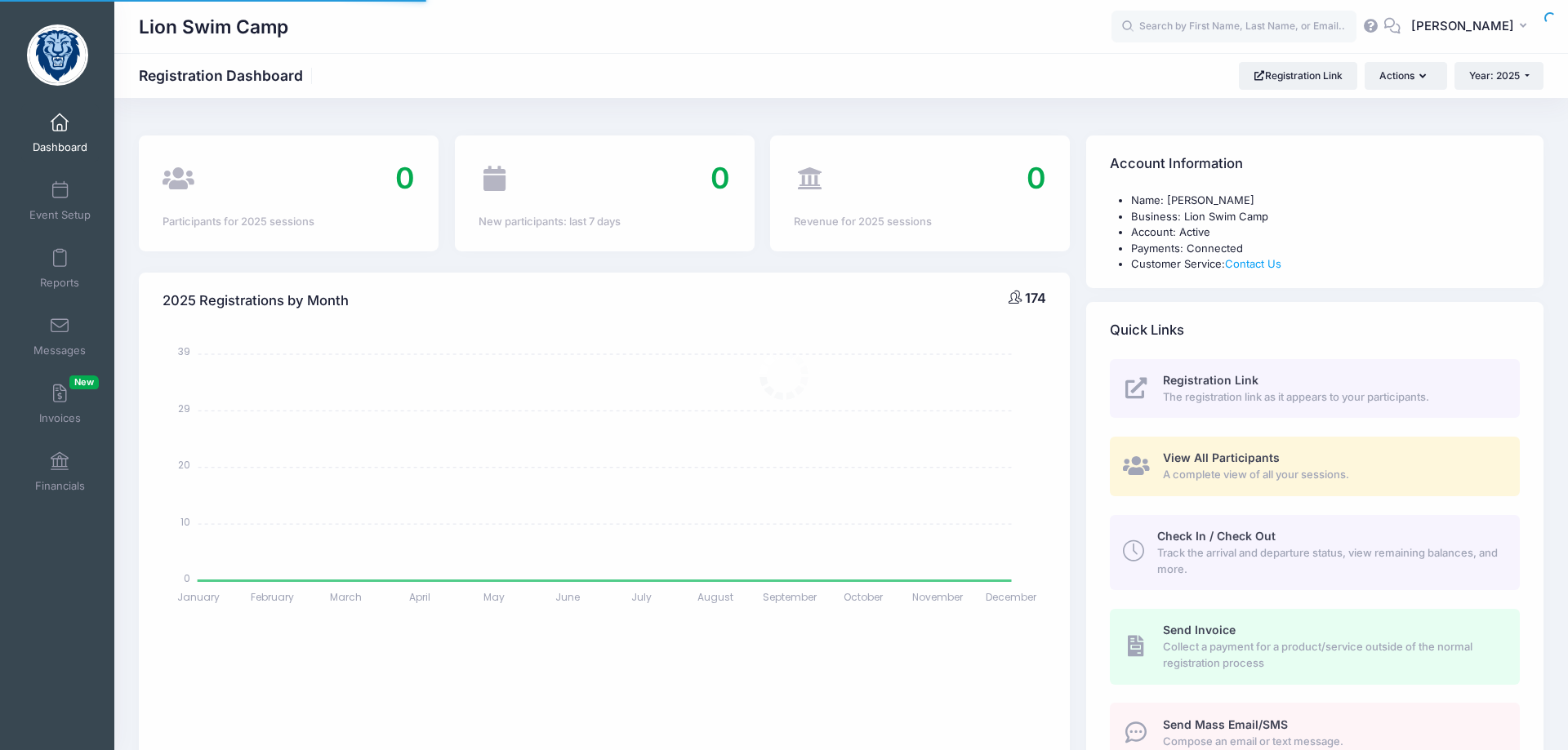
select select
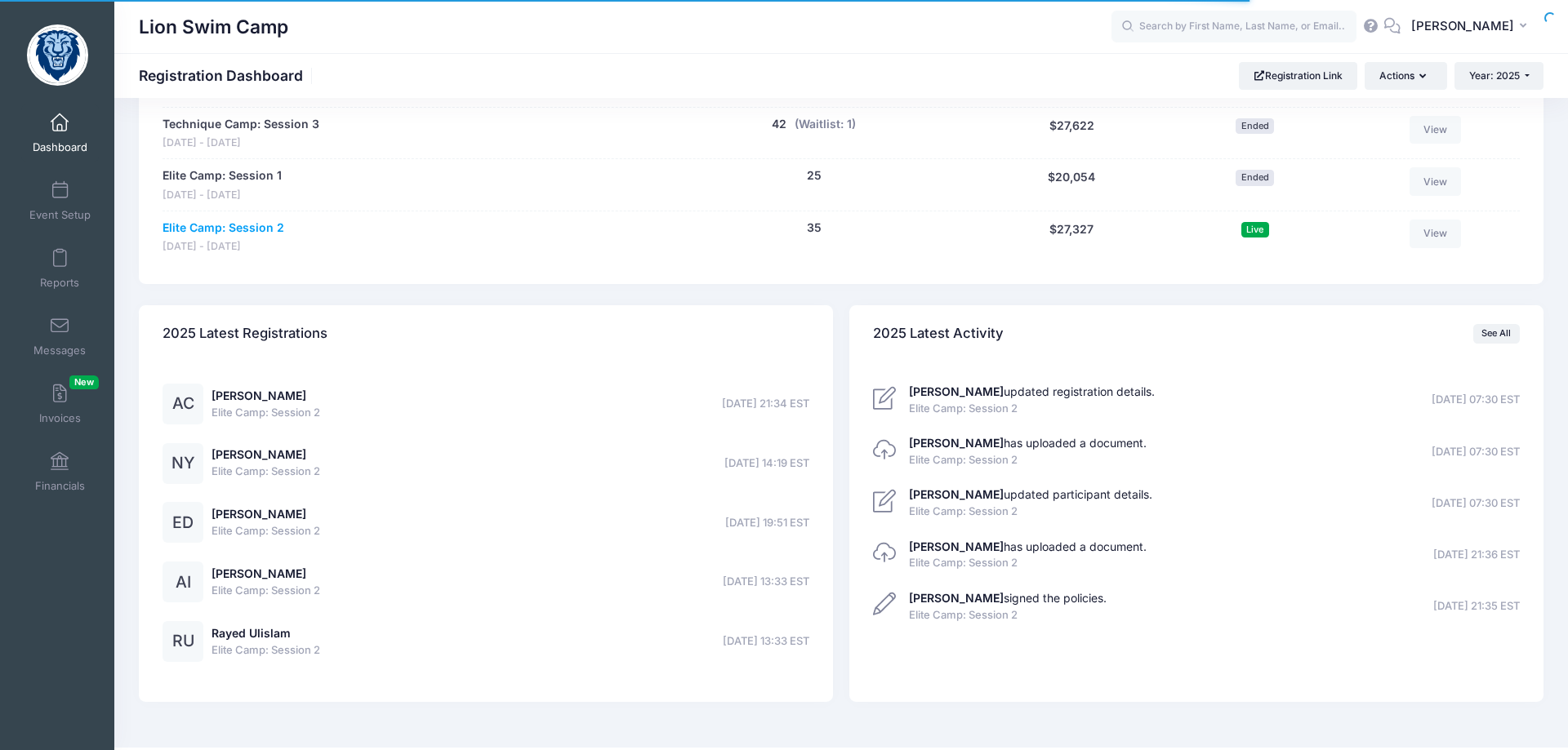
click at [261, 233] on link "Elite Camp: Session 2" at bounding box center [223, 228] width 122 height 17
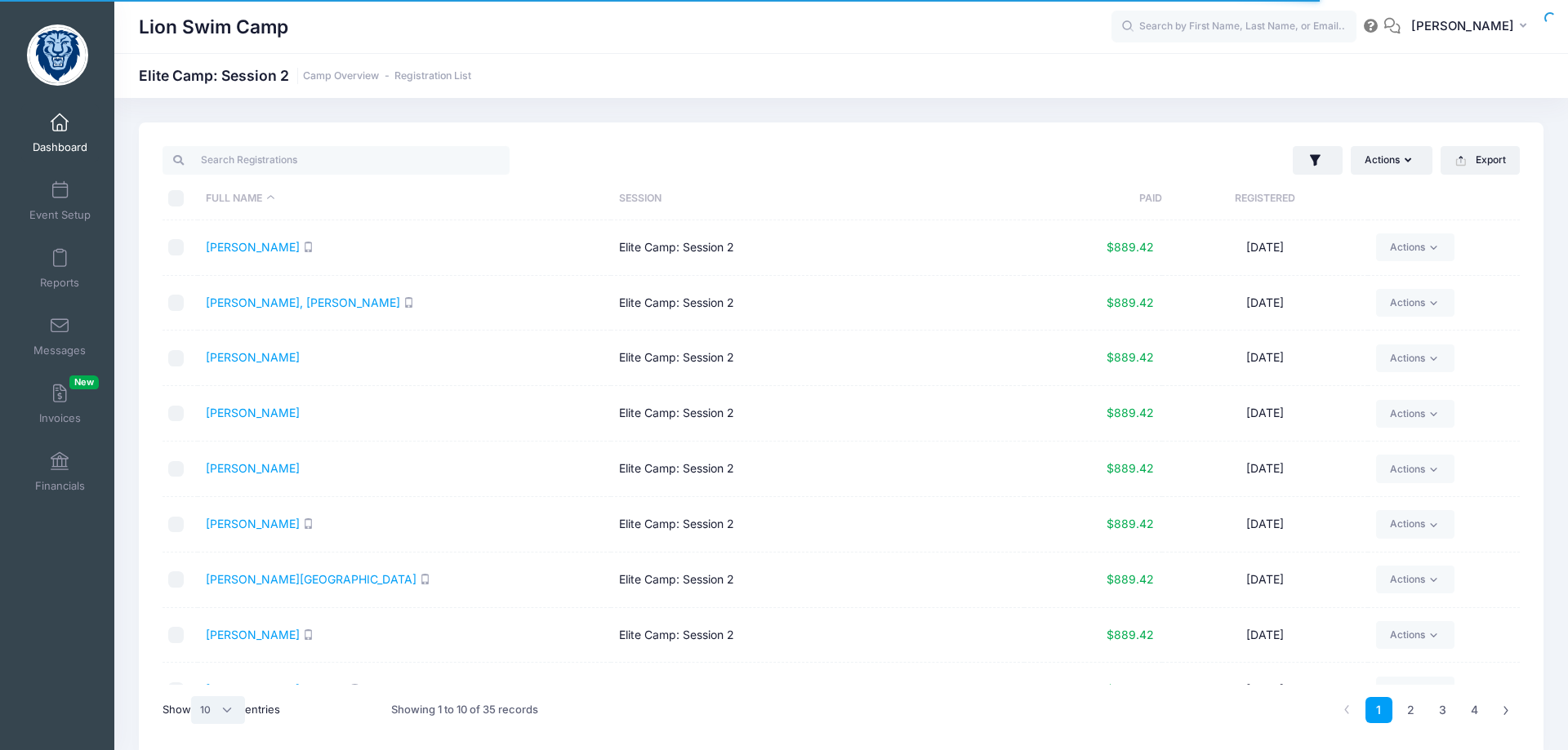
click at [191, 697] on select "All 10 25 50" at bounding box center [218, 711] width 54 height 27
select select "50"
click option "50" at bounding box center [0, 0] width 0 height 0
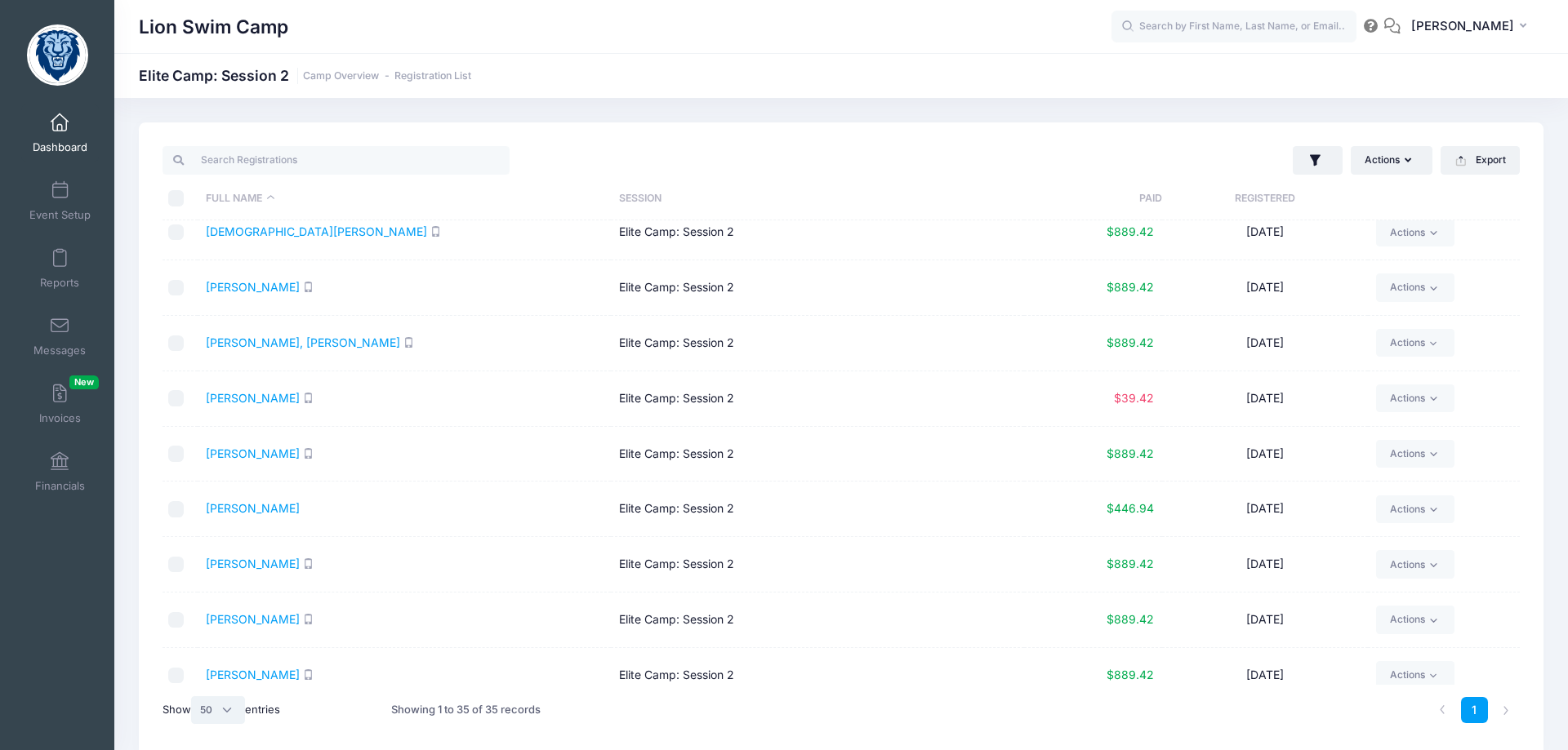
scroll to position [219, 0]
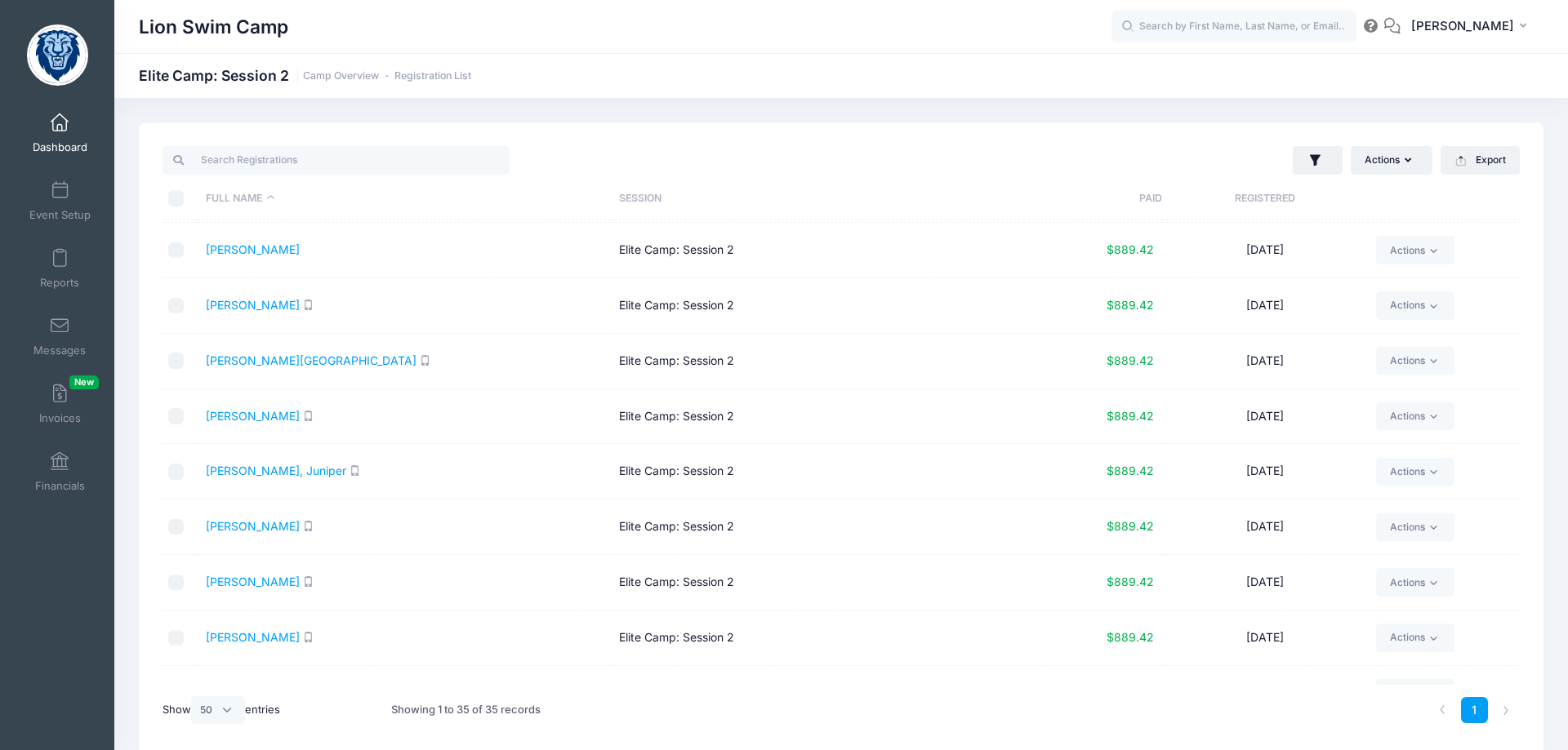
click at [63, 135] on link "Dashboard" at bounding box center [60, 133] width 77 height 57
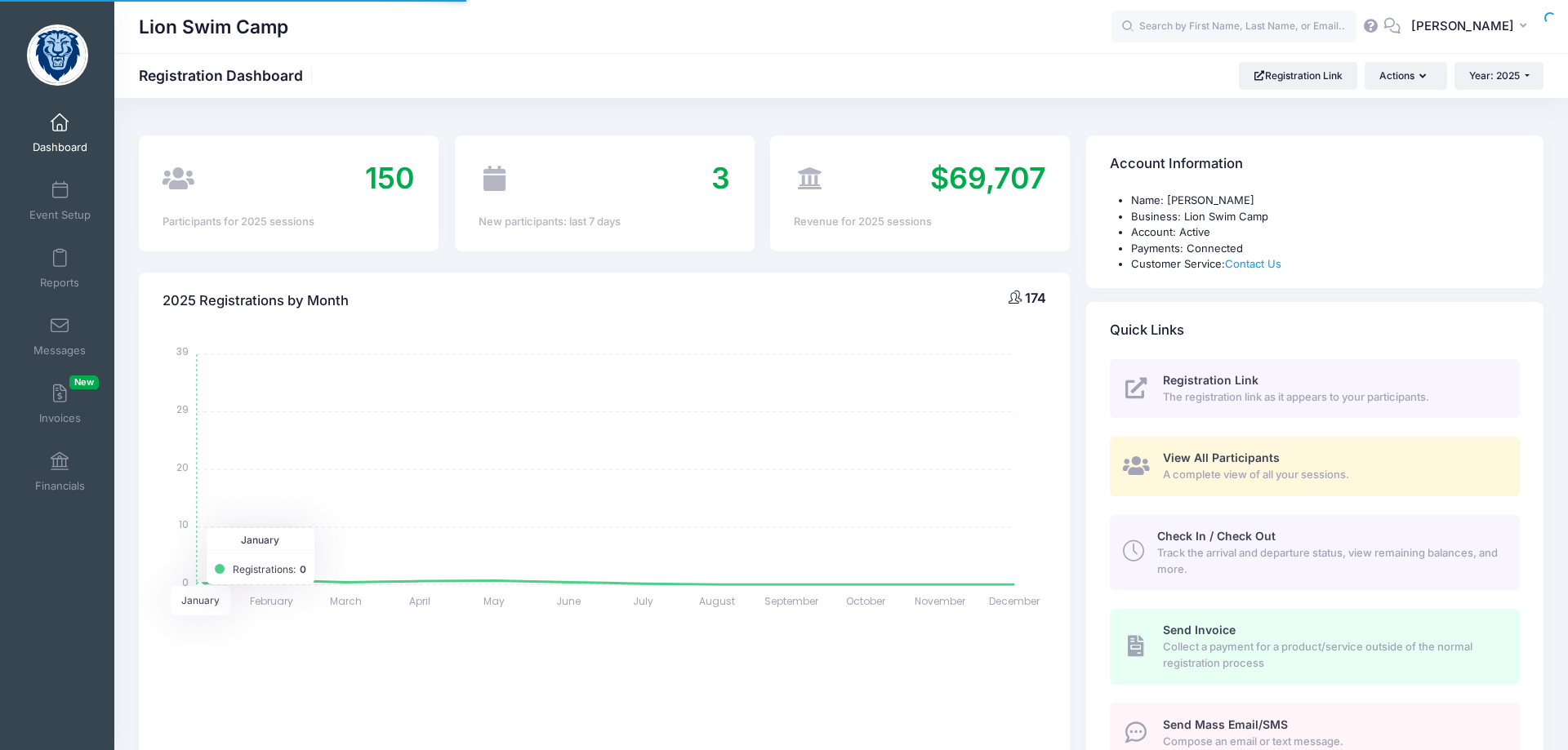
select select
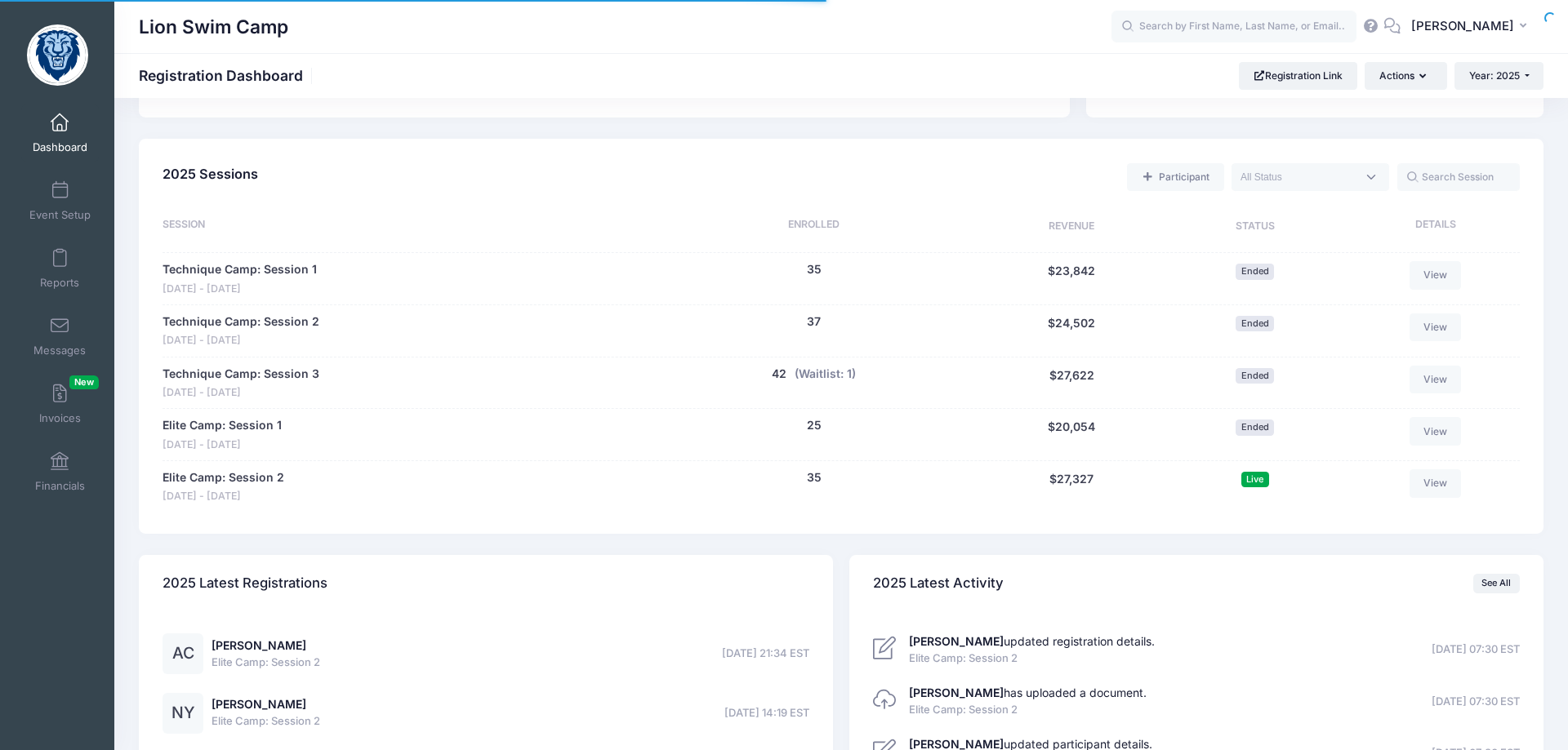
scroll to position [749, 0]
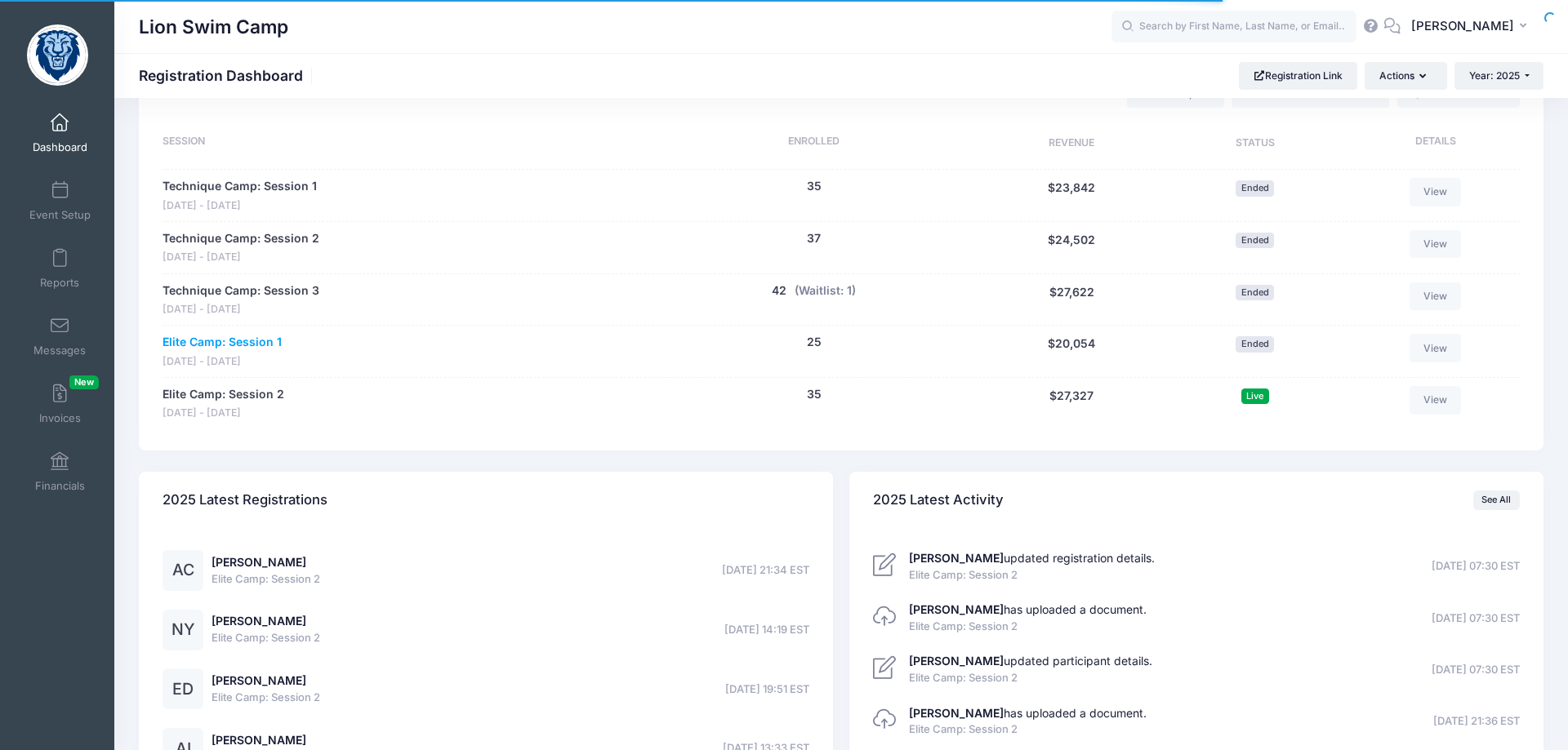
click at [261, 345] on link "Elite Camp: Session 1" at bounding box center [221, 342] width 119 height 17
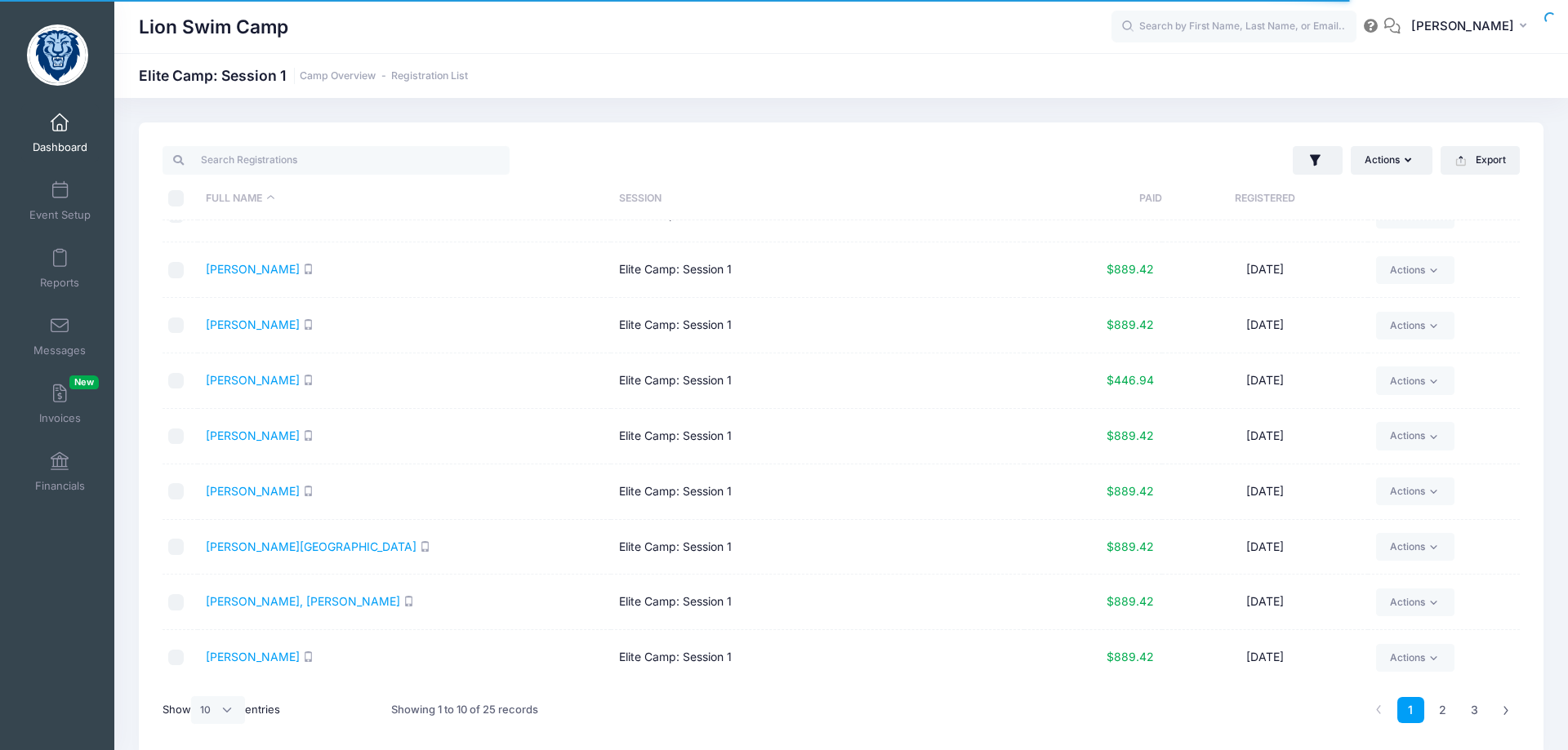
scroll to position [69, 0]
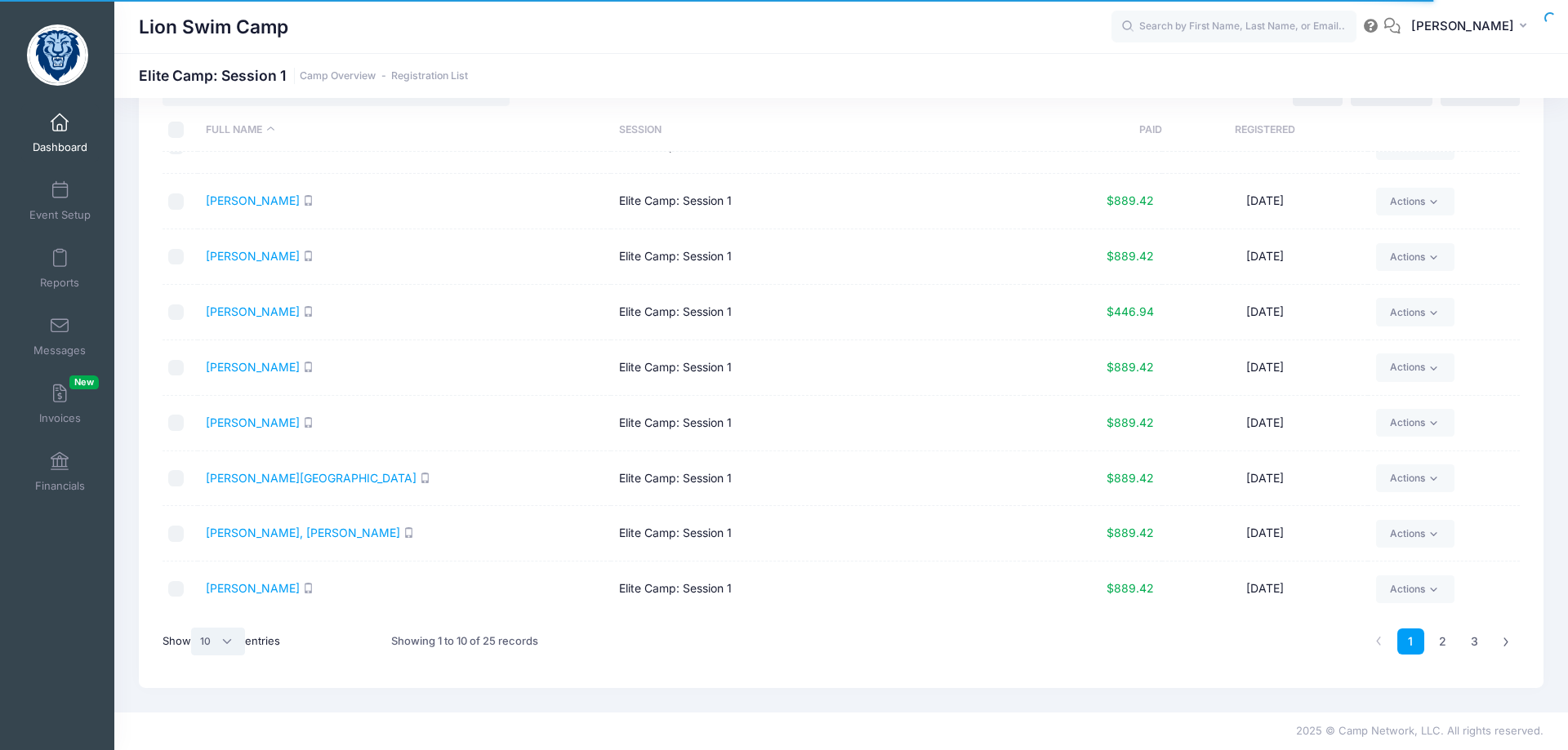
click at [191, 628] on select "All 10 25 50" at bounding box center [218, 642] width 54 height 27
select select "50"
click option "50" at bounding box center [0, 0] width 0 height 0
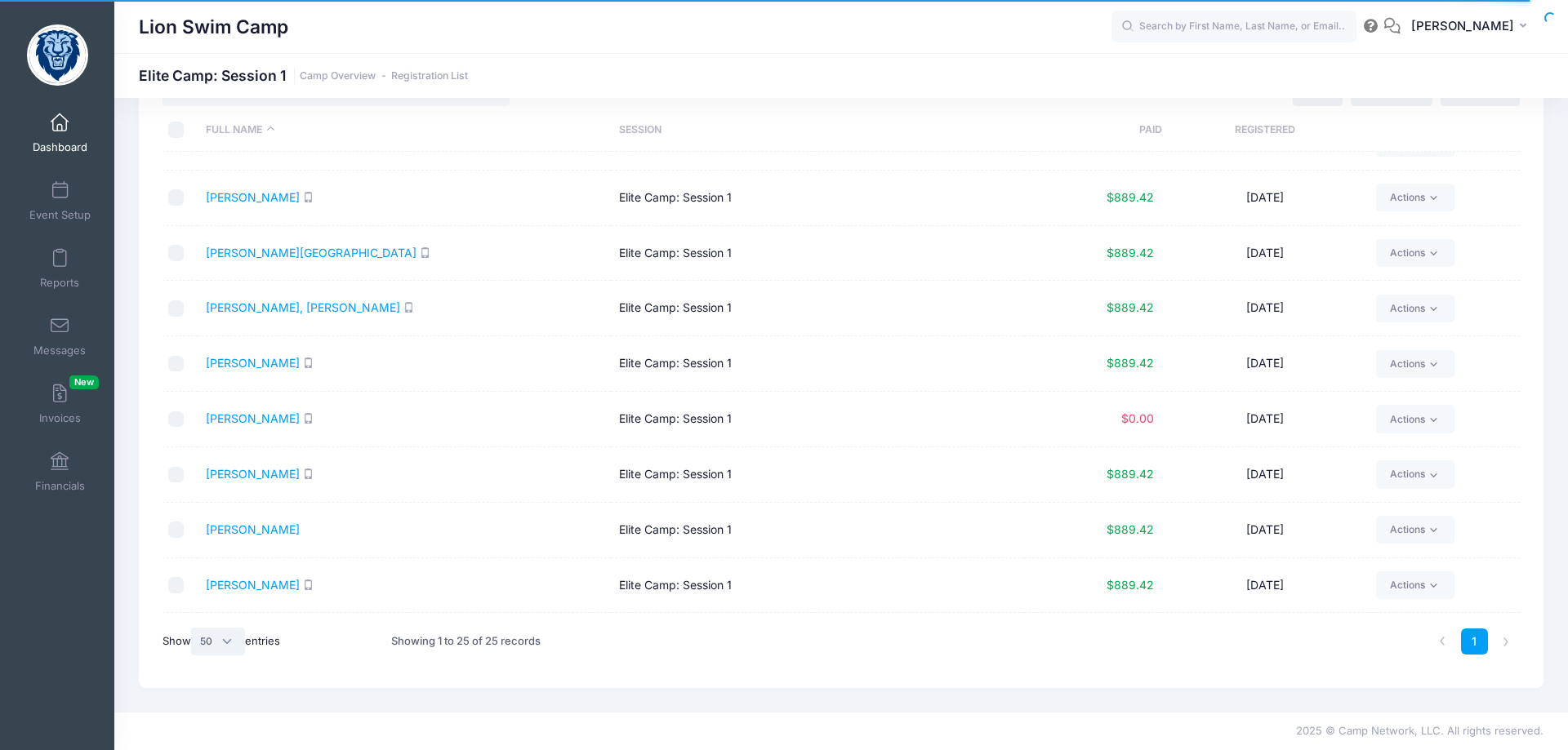
scroll to position [392, 0]
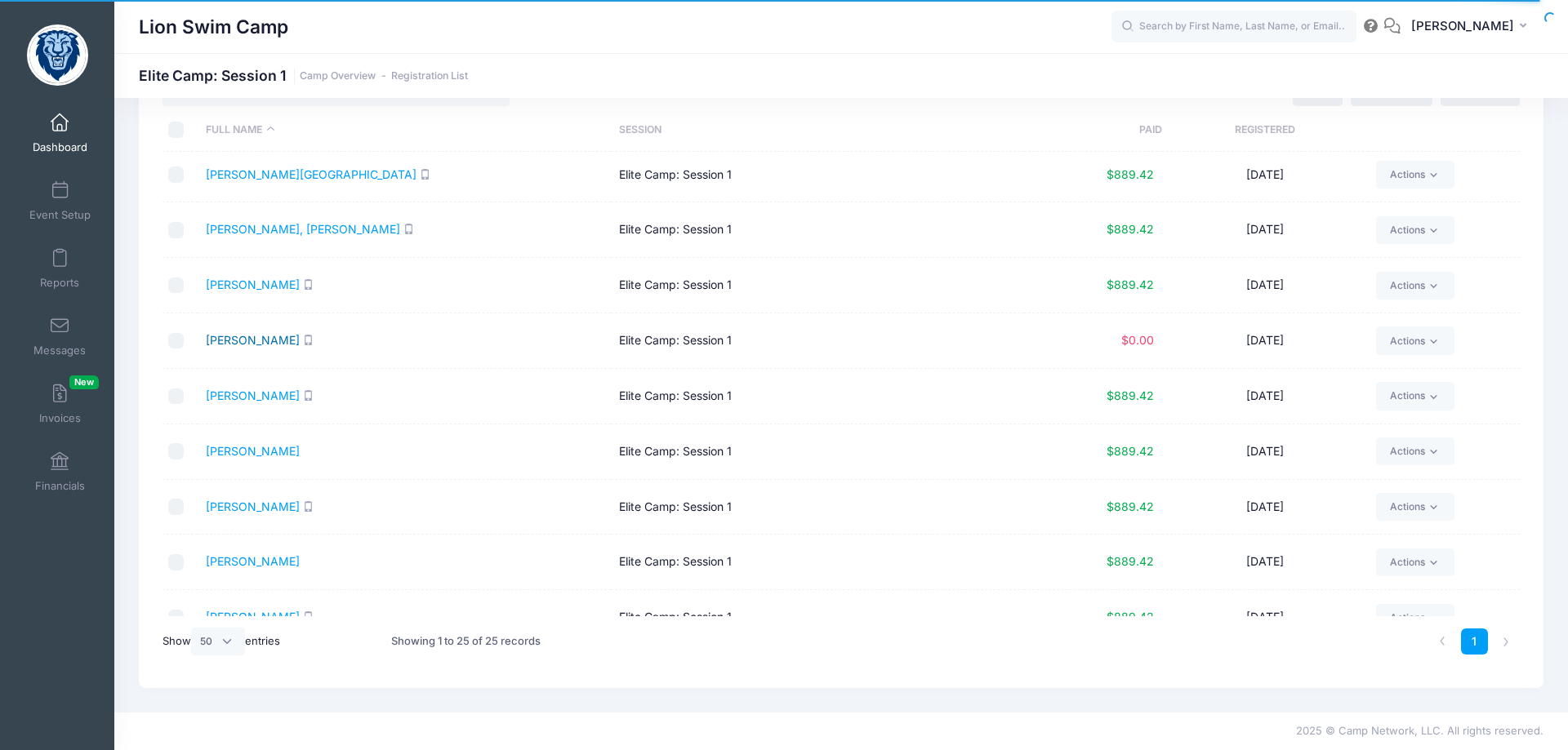
click at [243, 342] on link "Lin, Ayden" at bounding box center [252, 340] width 94 height 14
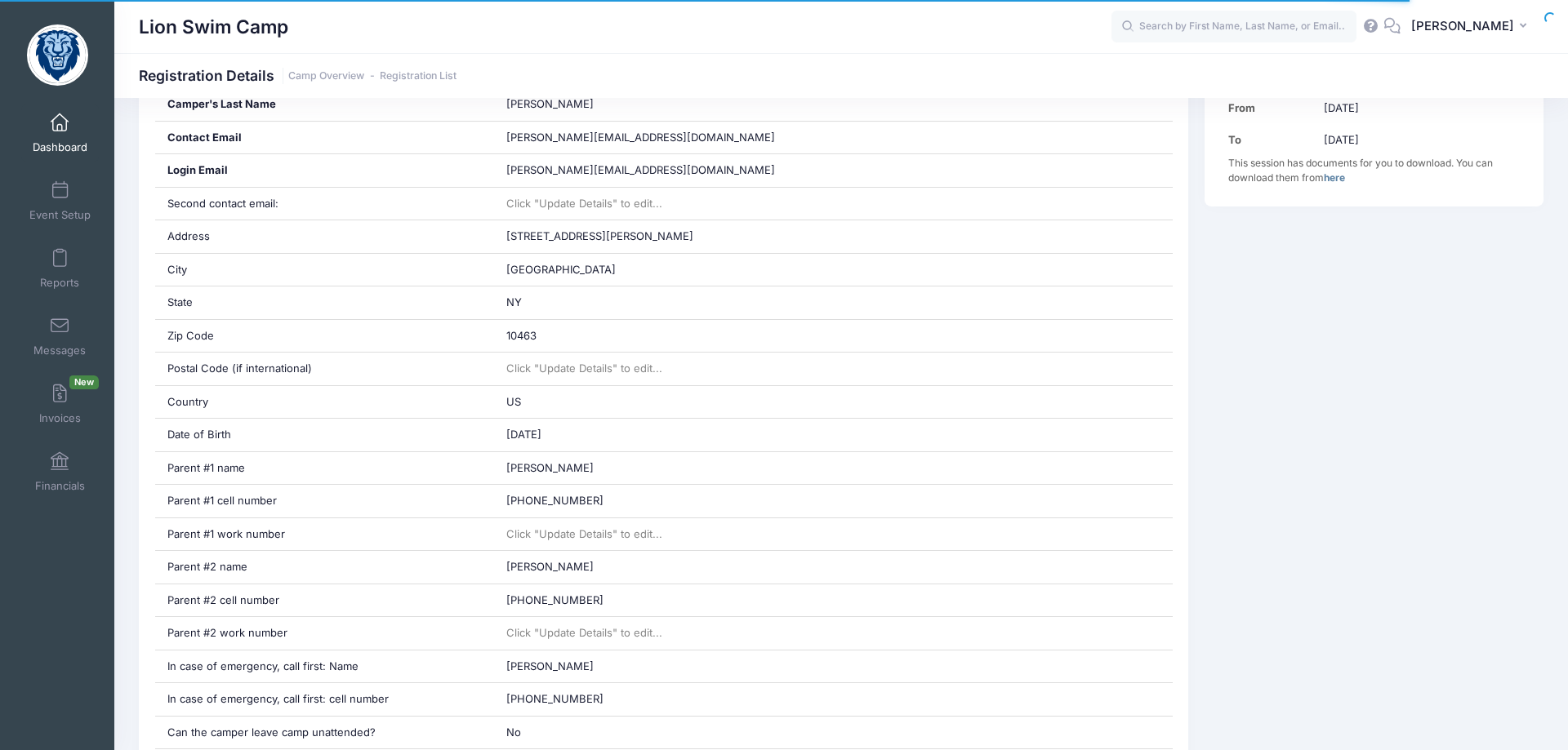
scroll to position [583, 0]
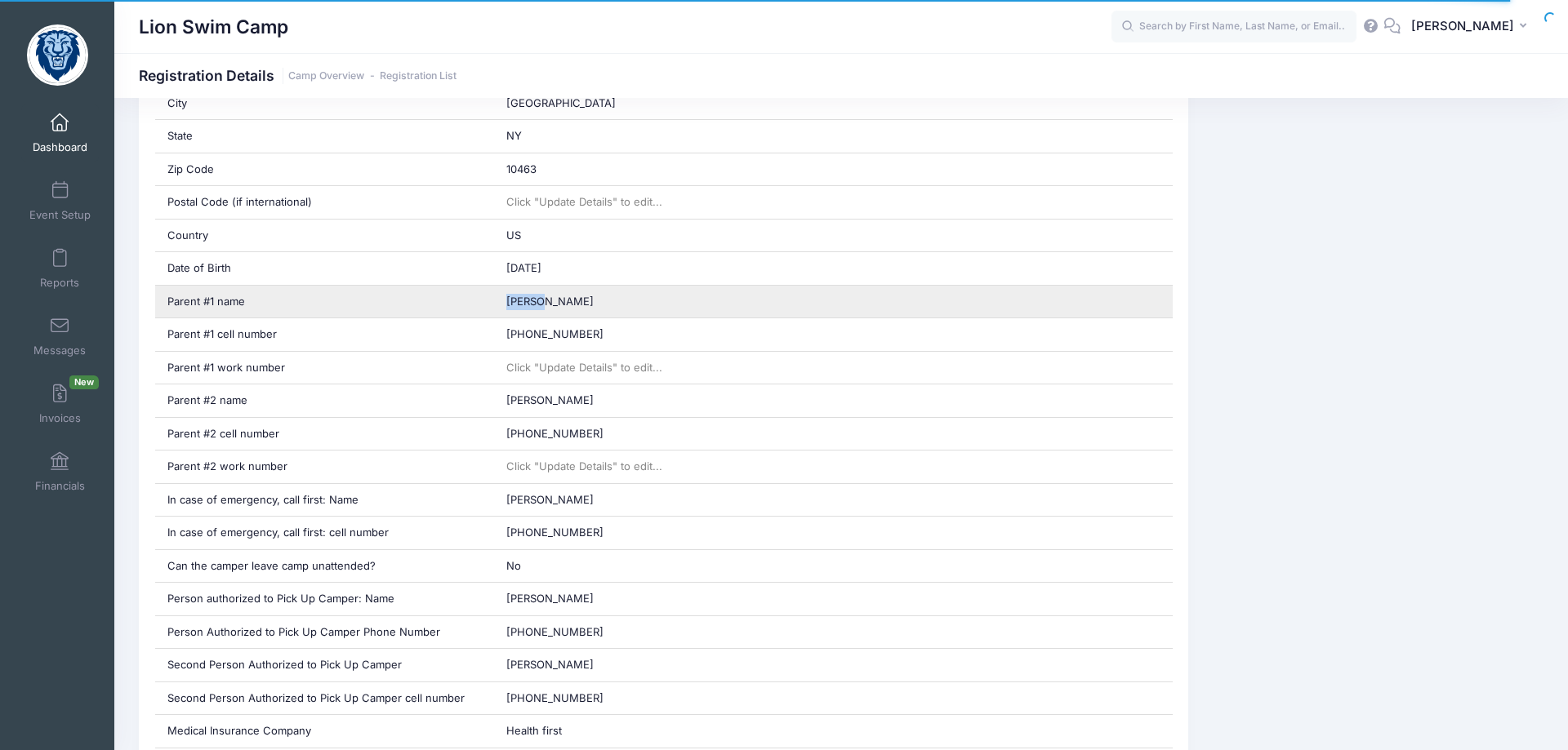
drag, startPoint x: 545, startPoint y: 303, endPoint x: 504, endPoint y: 299, distance: 41.2
click at [504, 299] on div "[PERSON_NAME]" at bounding box center [833, 302] width 679 height 33
copy span "[PERSON_NAME]"
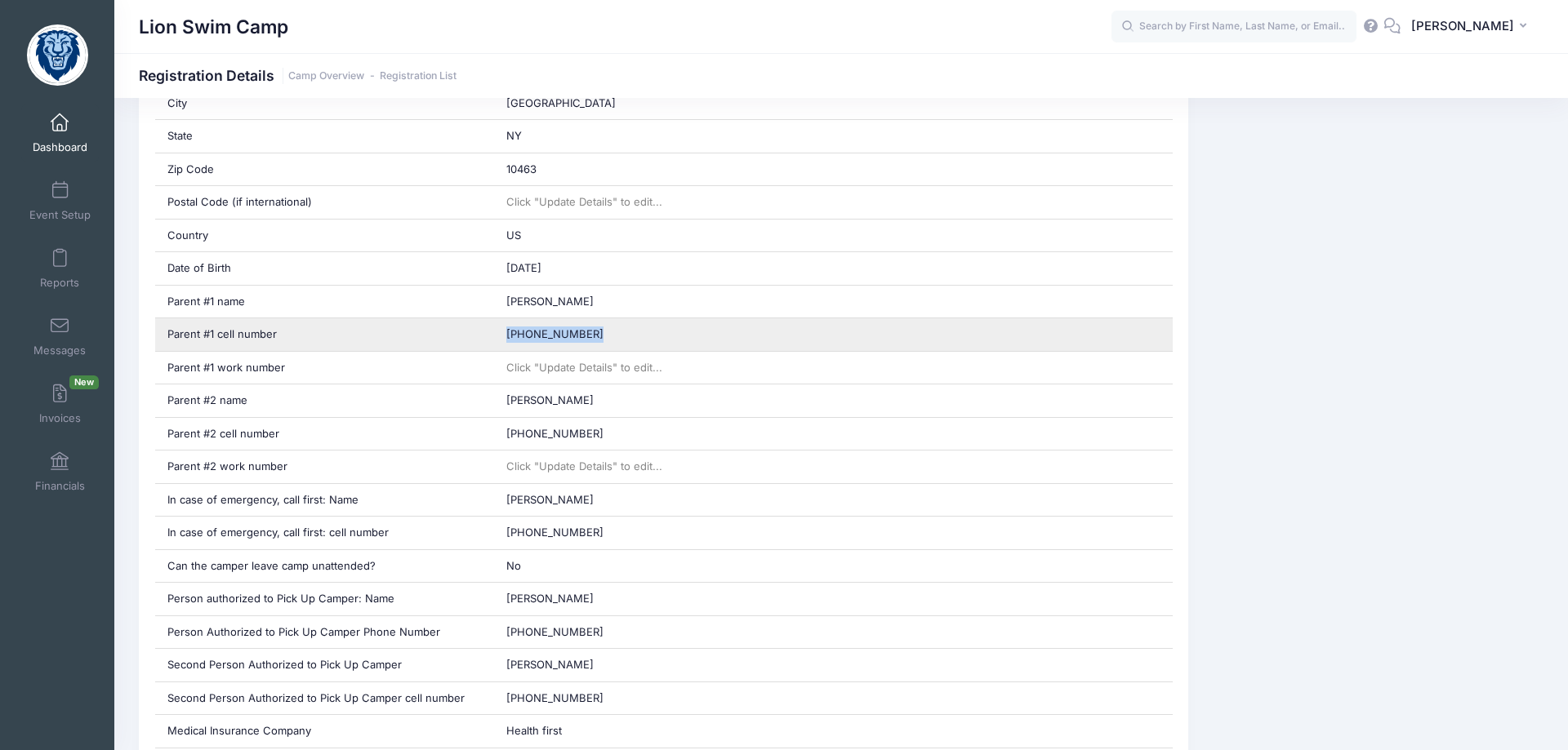
drag, startPoint x: 595, startPoint y: 331, endPoint x: 502, endPoint y: 333, distance: 93.0
click at [502, 333] on div "[PHONE_NUMBER]" at bounding box center [833, 335] width 679 height 33
copy span "[PHONE_NUMBER]"
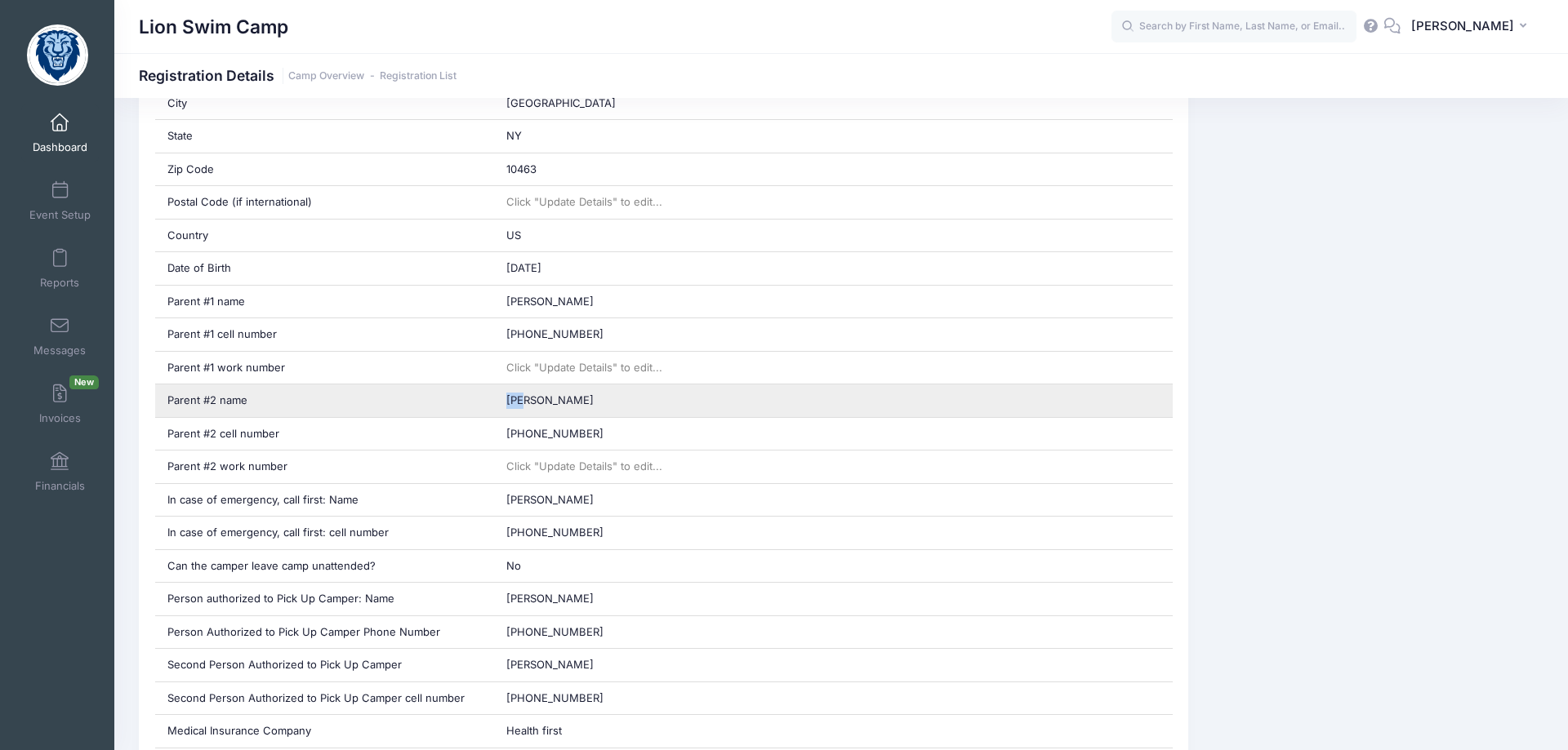
drag, startPoint x: 547, startPoint y: 398, endPoint x: 500, endPoint y: 399, distance: 47.0
click at [500, 399] on div "[PERSON_NAME]" at bounding box center [833, 401] width 679 height 33
copy span "[PERSON_NAME]"
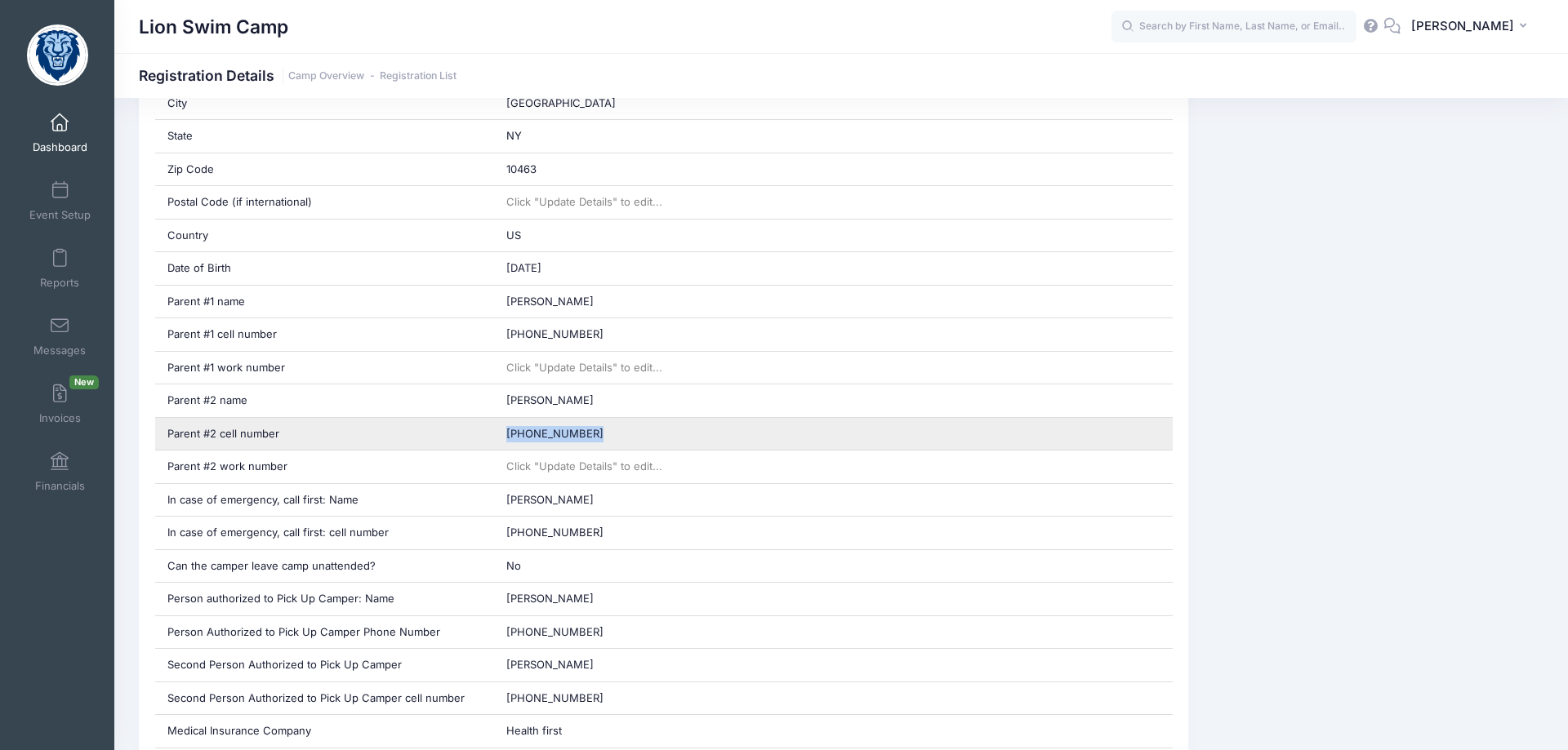
drag, startPoint x: 590, startPoint y: 432, endPoint x: 504, endPoint y: 432, distance: 86.0
click at [504, 432] on div "[PHONE_NUMBER]" at bounding box center [833, 434] width 679 height 33
copy span "[PHONE_NUMBER]"
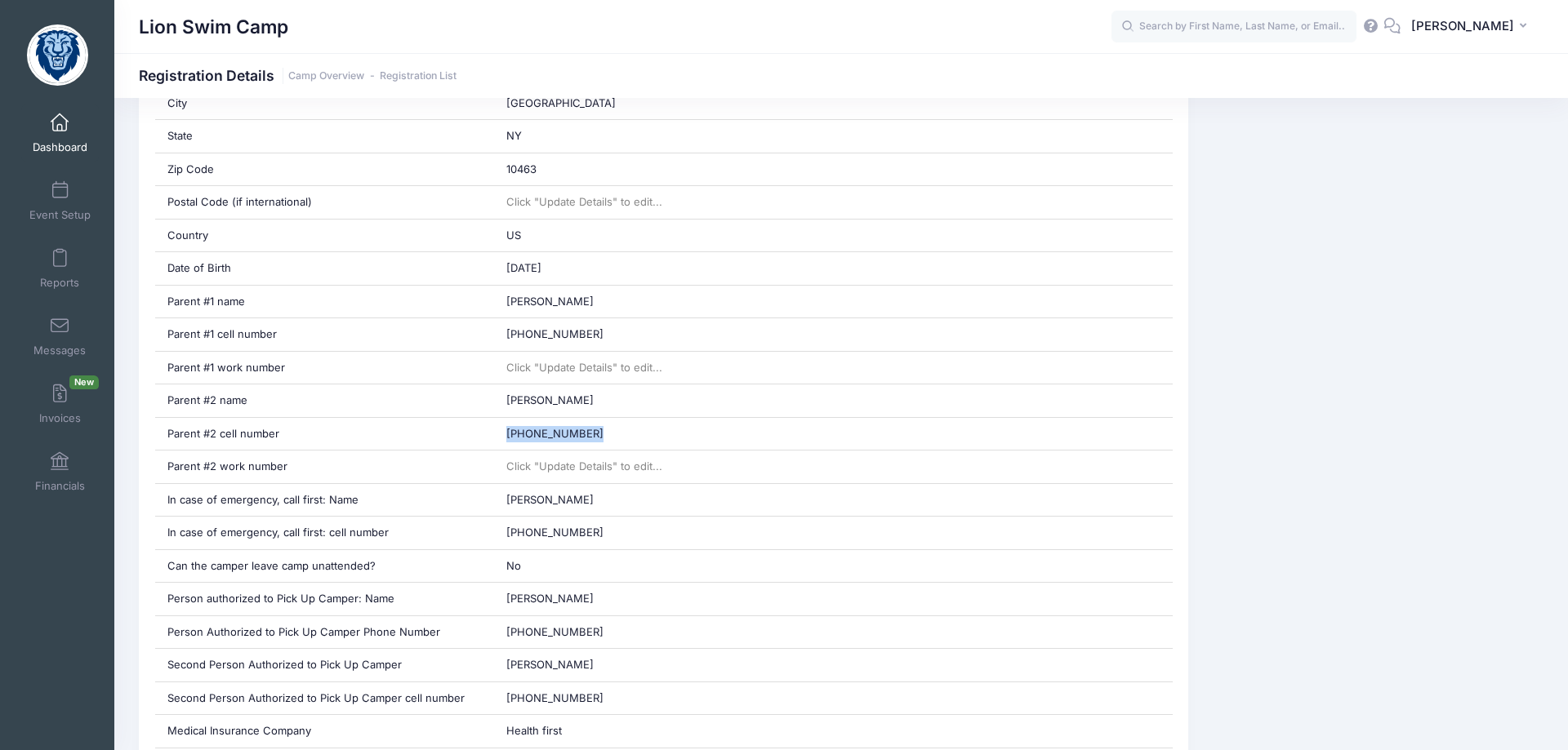
click at [59, 119] on span at bounding box center [59, 123] width 0 height 18
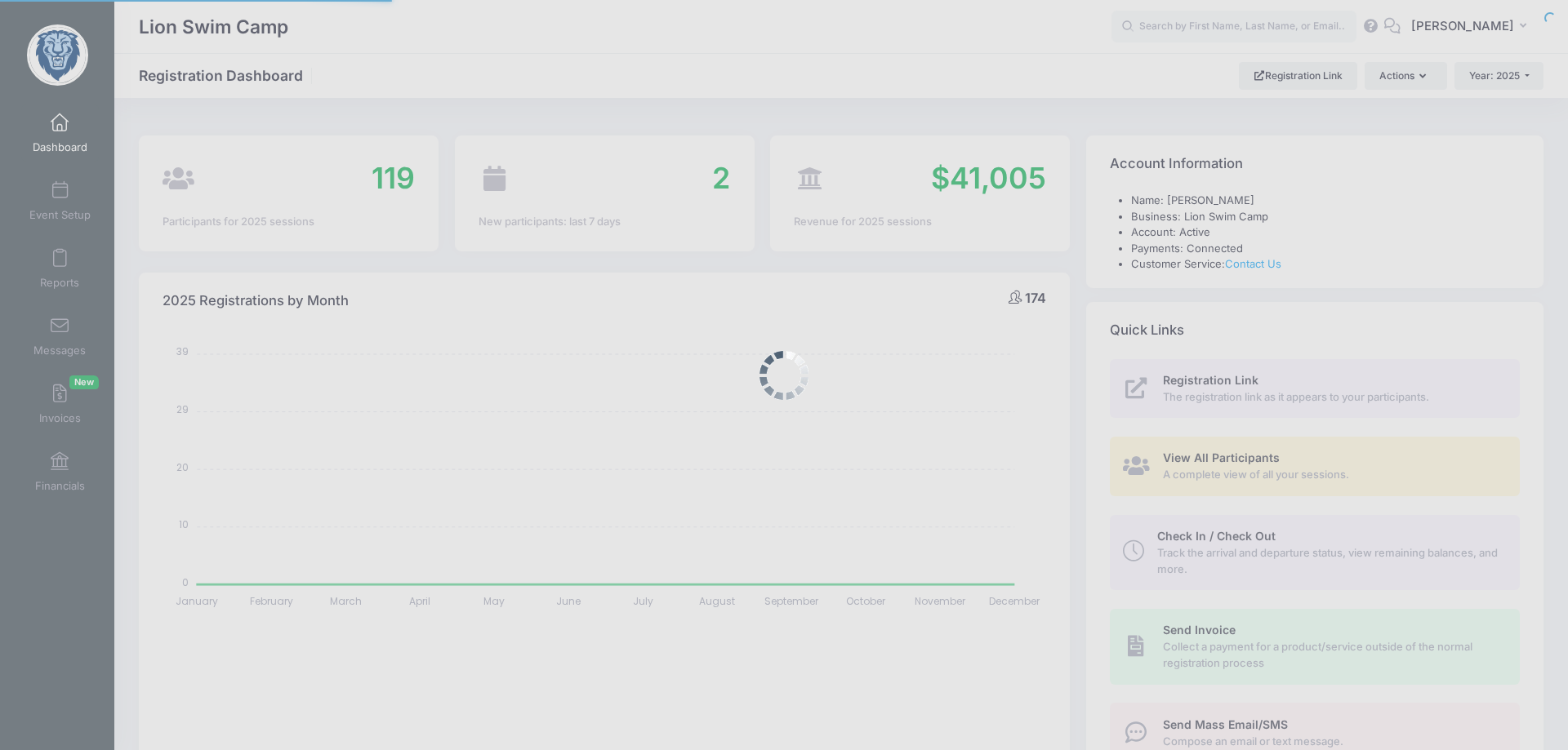
select select
